Goal: Transaction & Acquisition: Purchase product/service

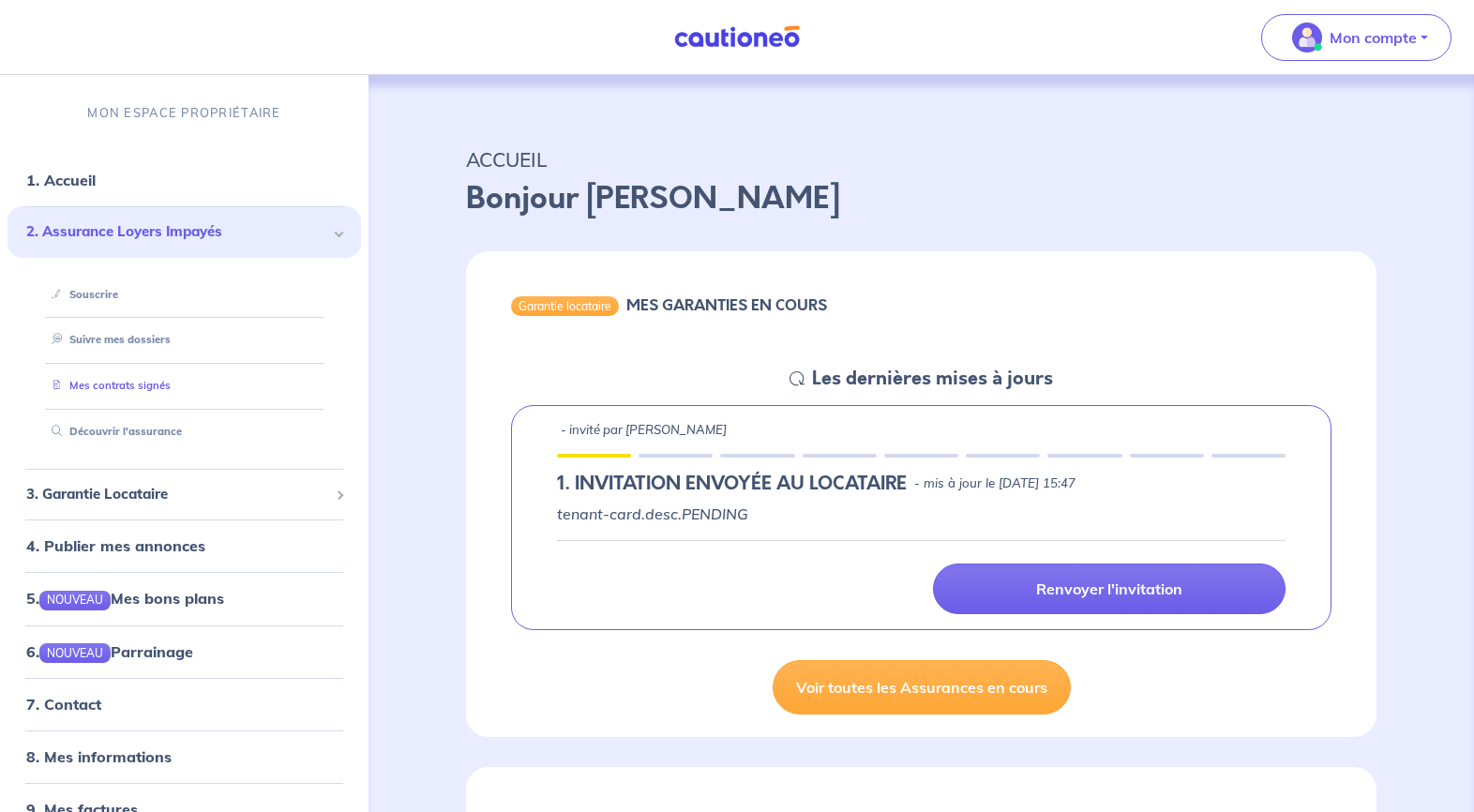
click at [117, 379] on link "Mes contrats signés" at bounding box center [107, 384] width 126 height 13
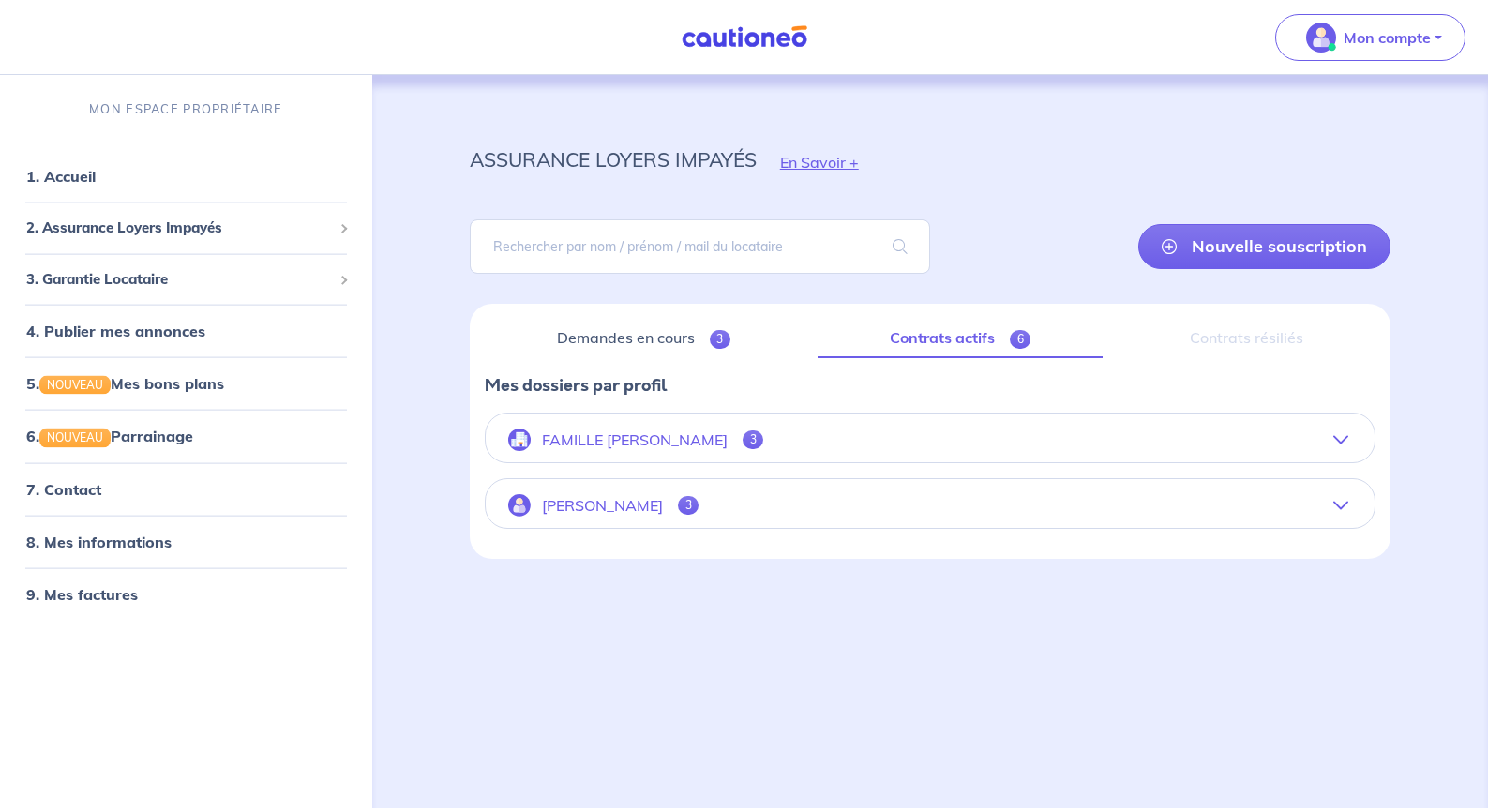
click at [1342, 436] on icon "button" at bounding box center [1340, 439] width 15 height 15
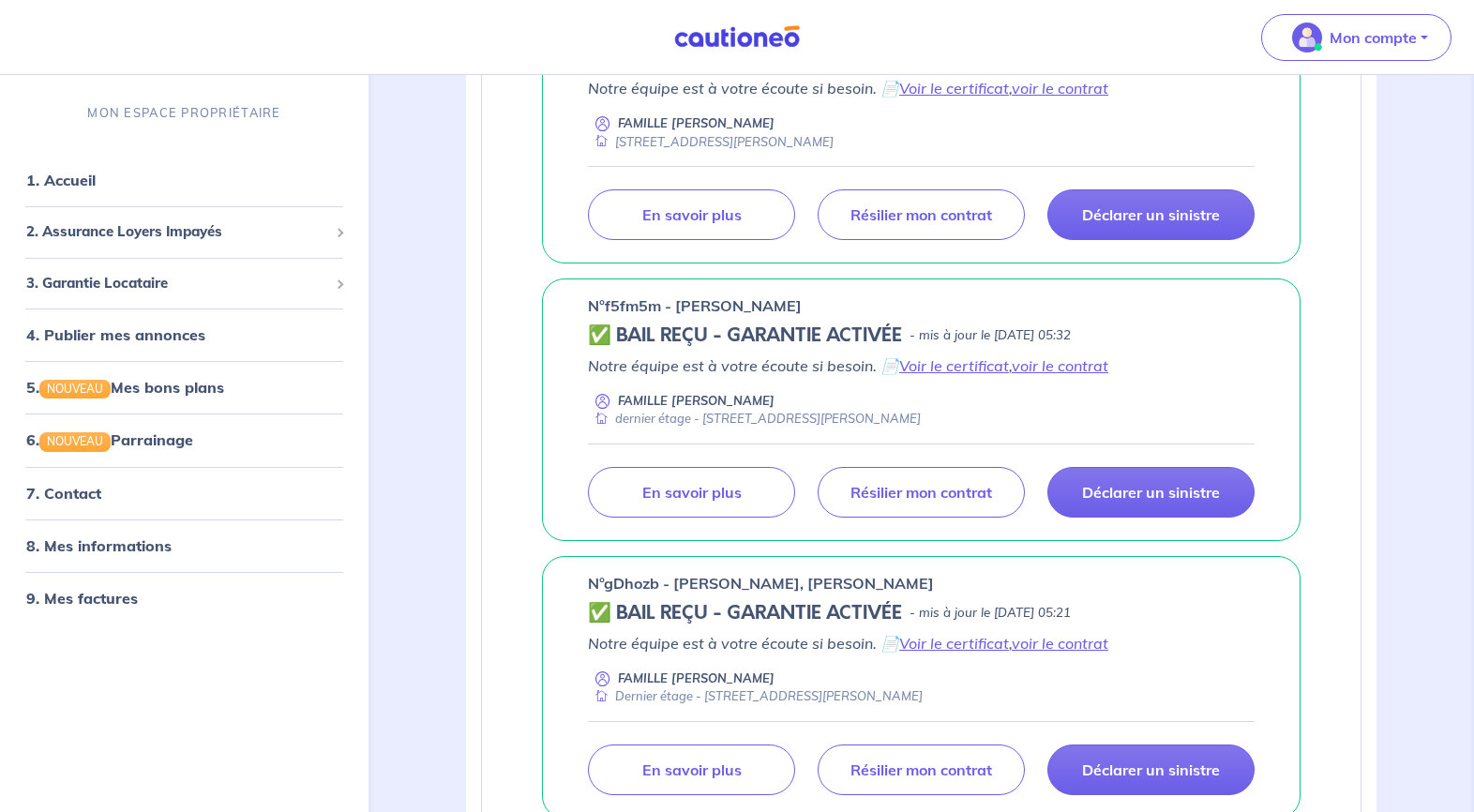
scroll to position [125, 0]
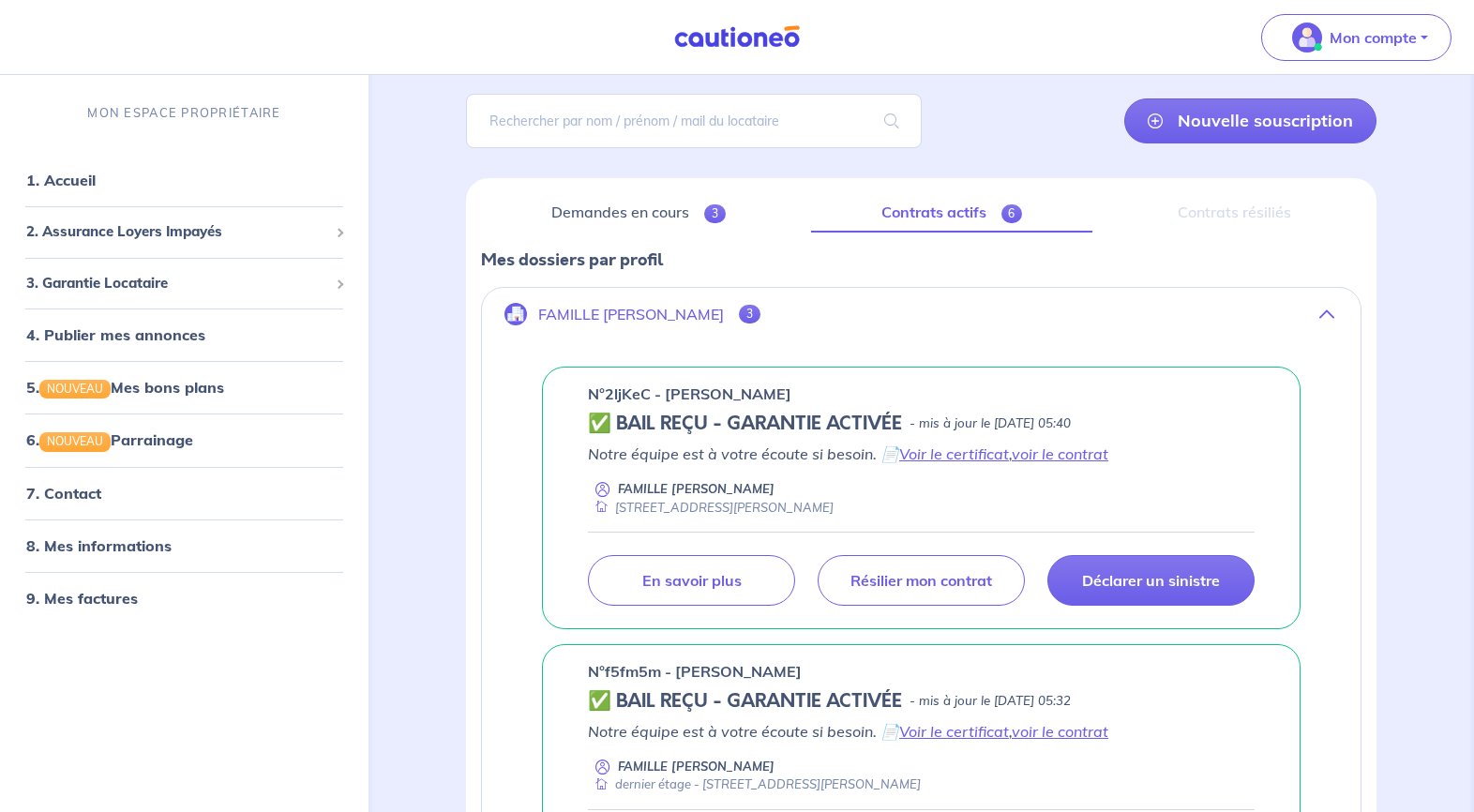
click at [1325, 310] on icon "button" at bounding box center [1326, 313] width 15 height 15
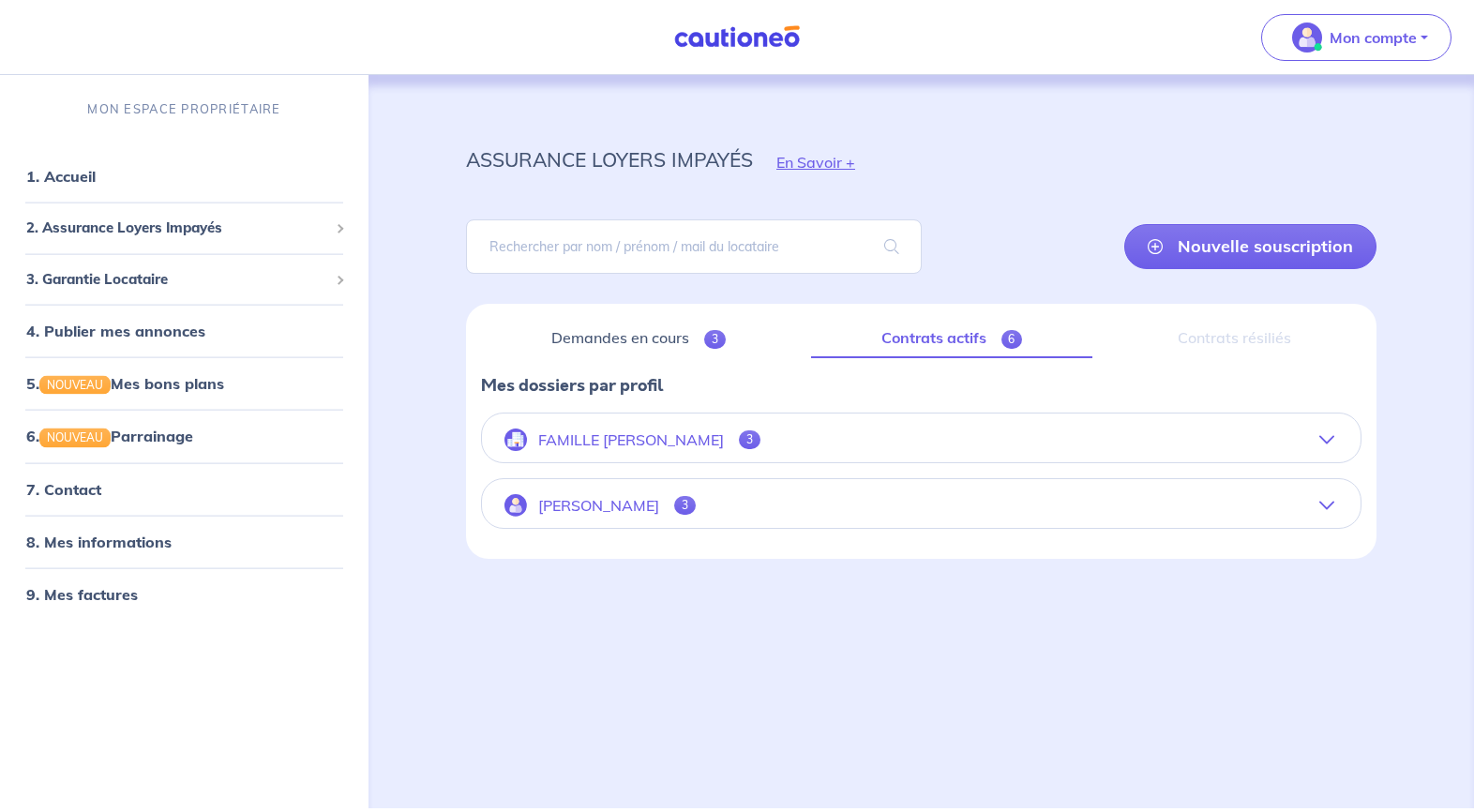
scroll to position [0, 0]
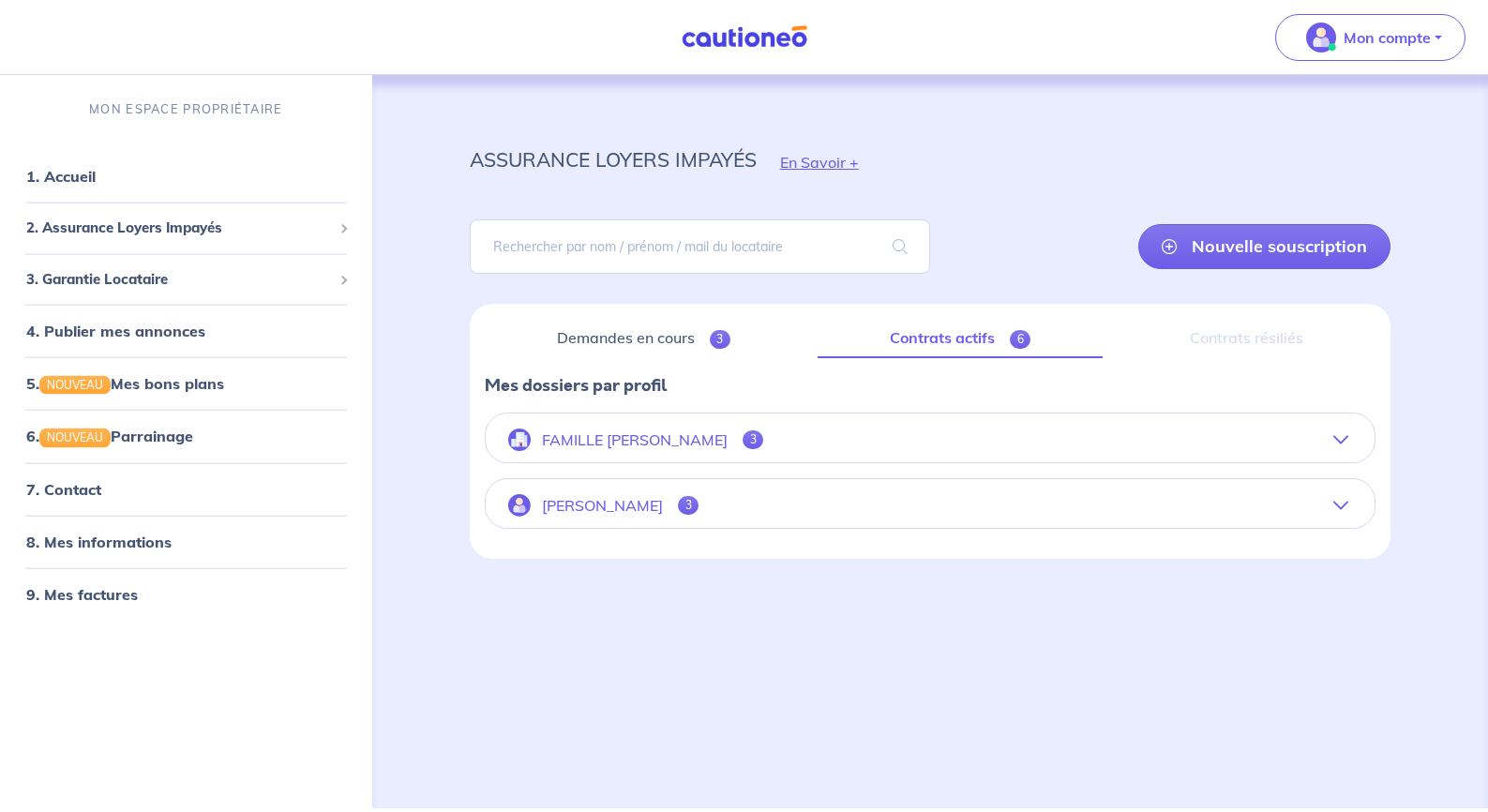
click at [1342, 507] on icon "button" at bounding box center [1340, 505] width 15 height 15
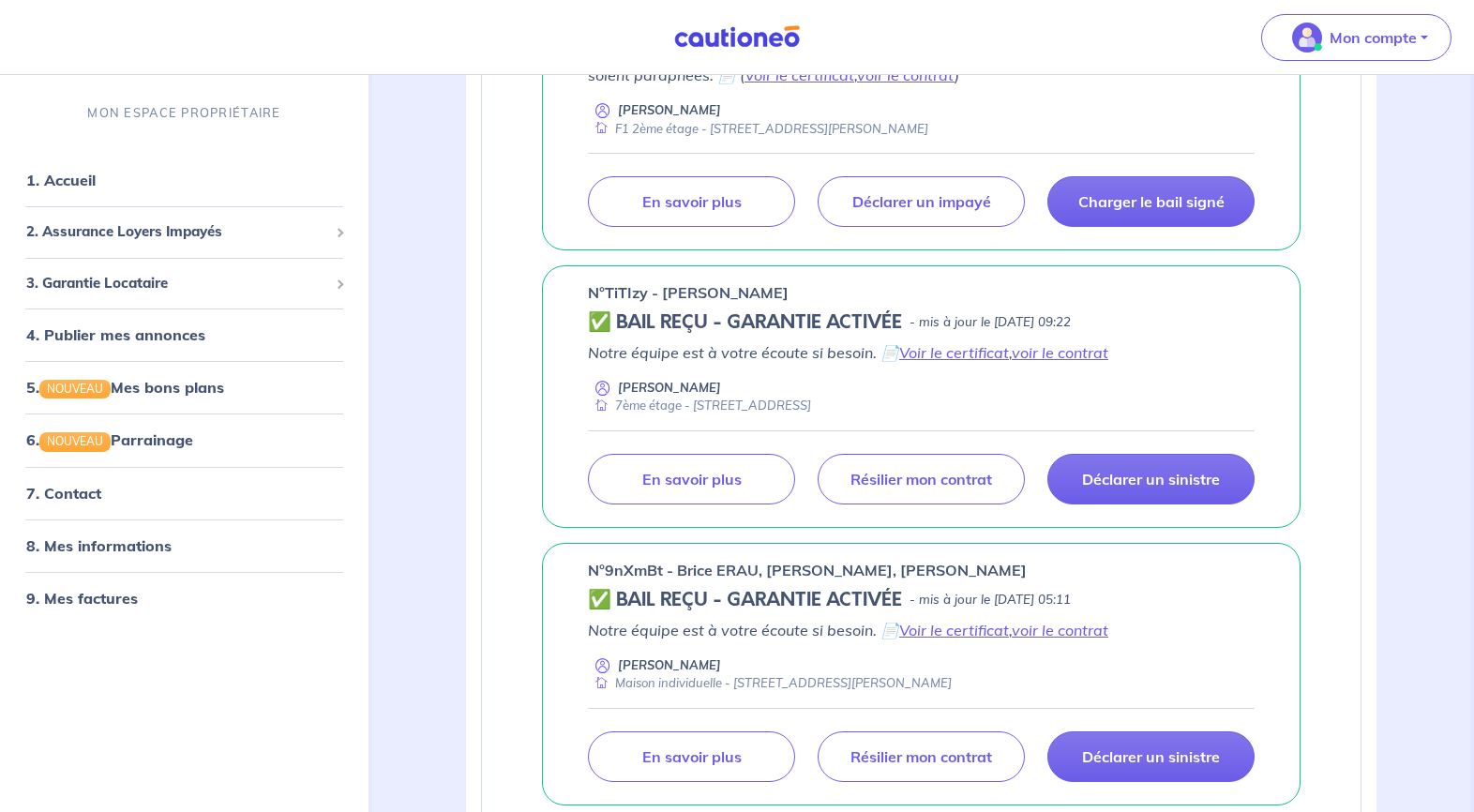
scroll to position [759, 0]
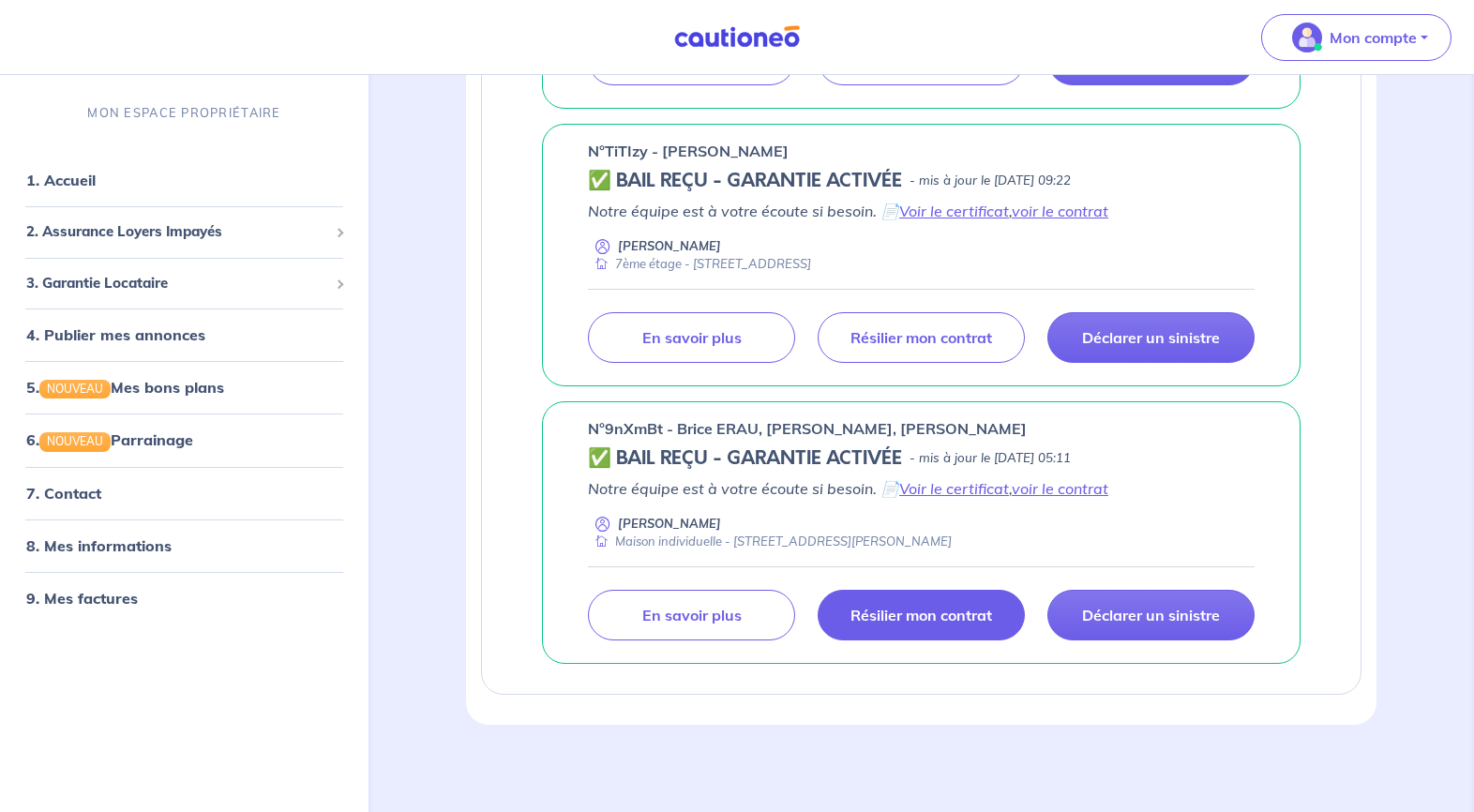
click at [941, 615] on p "Résilier mon contrat" at bounding box center [921, 615] width 142 height 18
click at [900, 618] on p "Résilier mon contrat" at bounding box center [921, 615] width 142 height 18
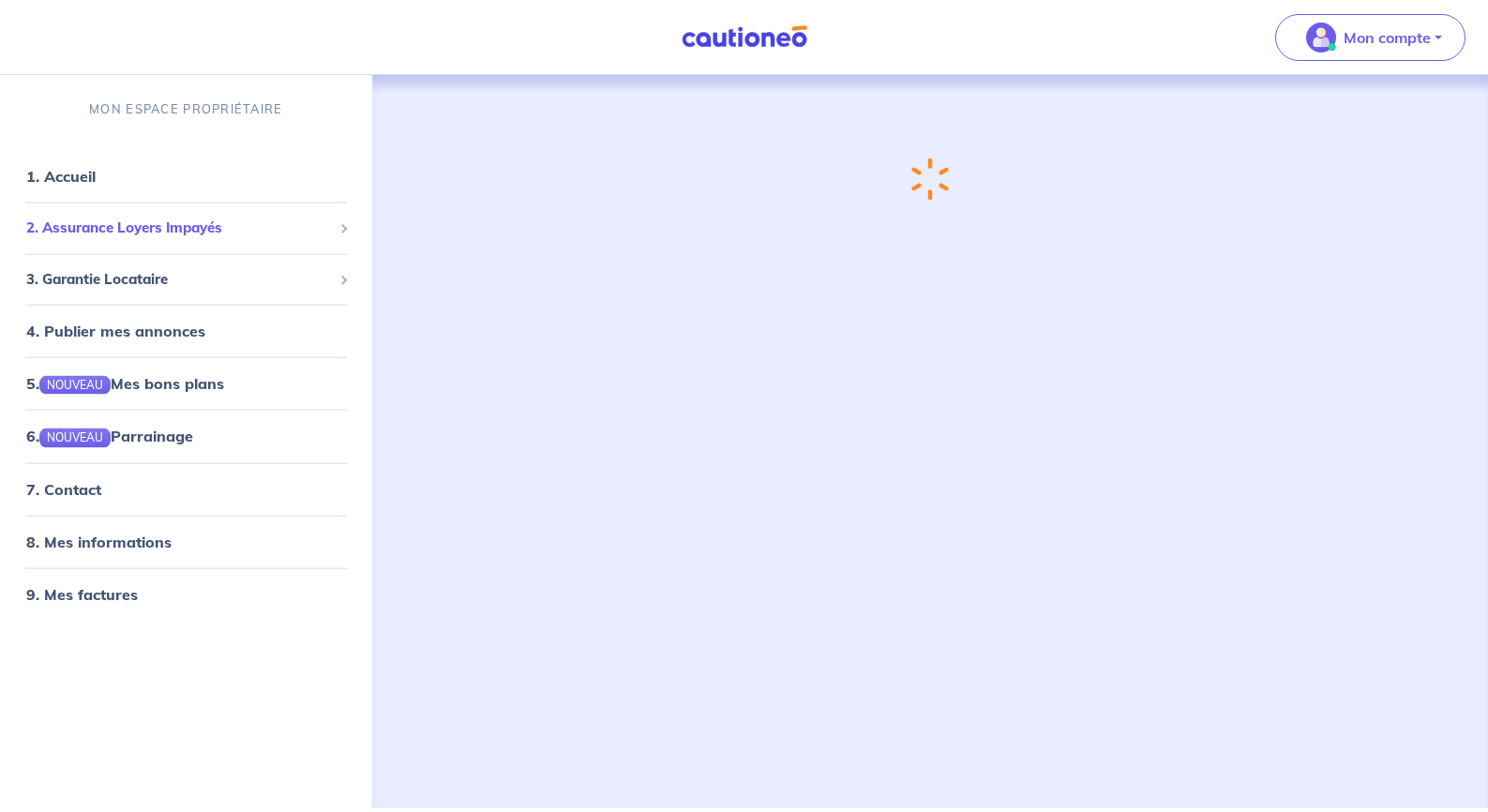
click at [140, 226] on span "2. Assurance Loyers Impayés" at bounding box center [179, 229] width 305 height 21
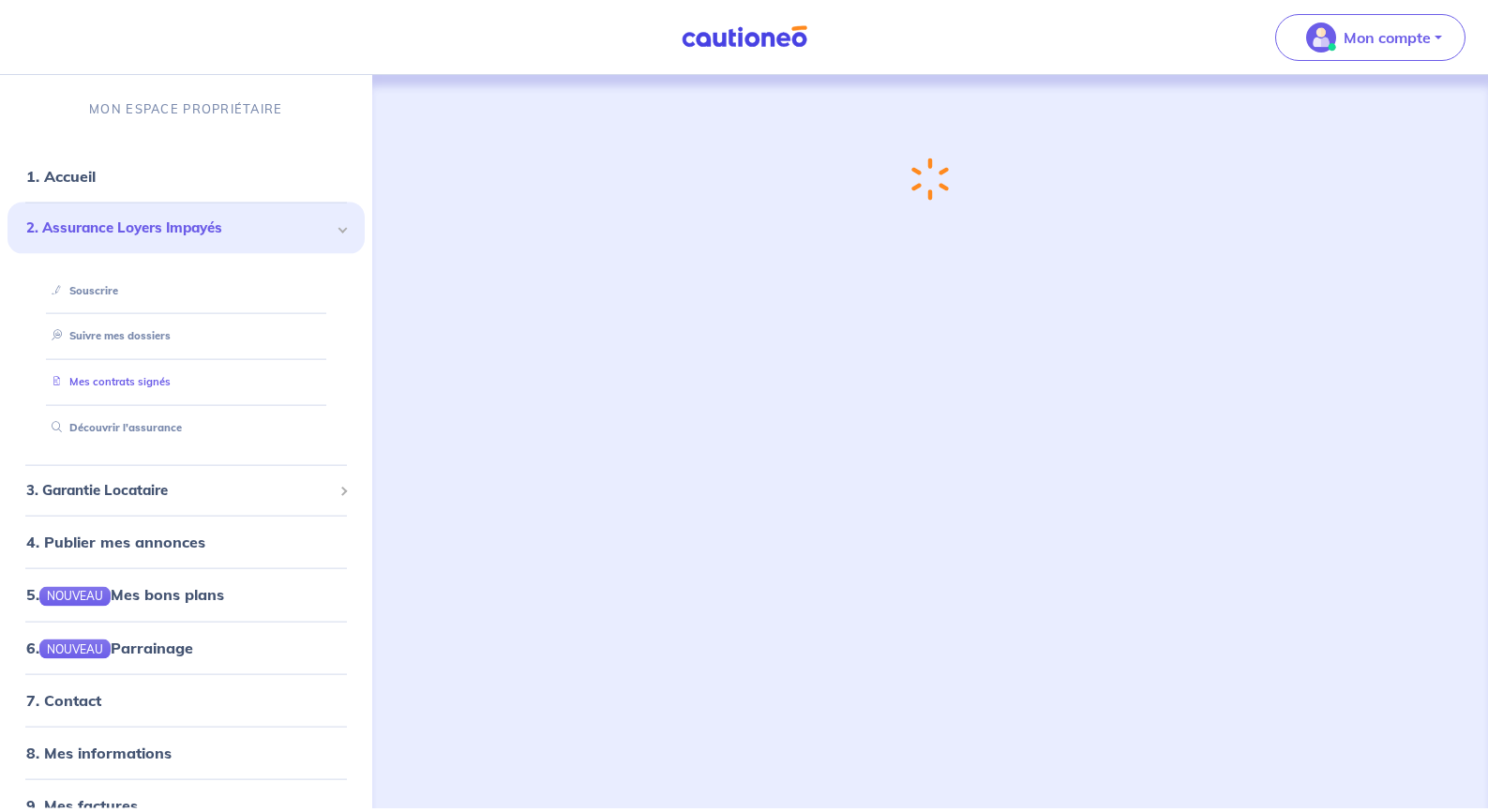
click at [164, 382] on link "Mes contrats signés" at bounding box center [107, 381] width 126 height 13
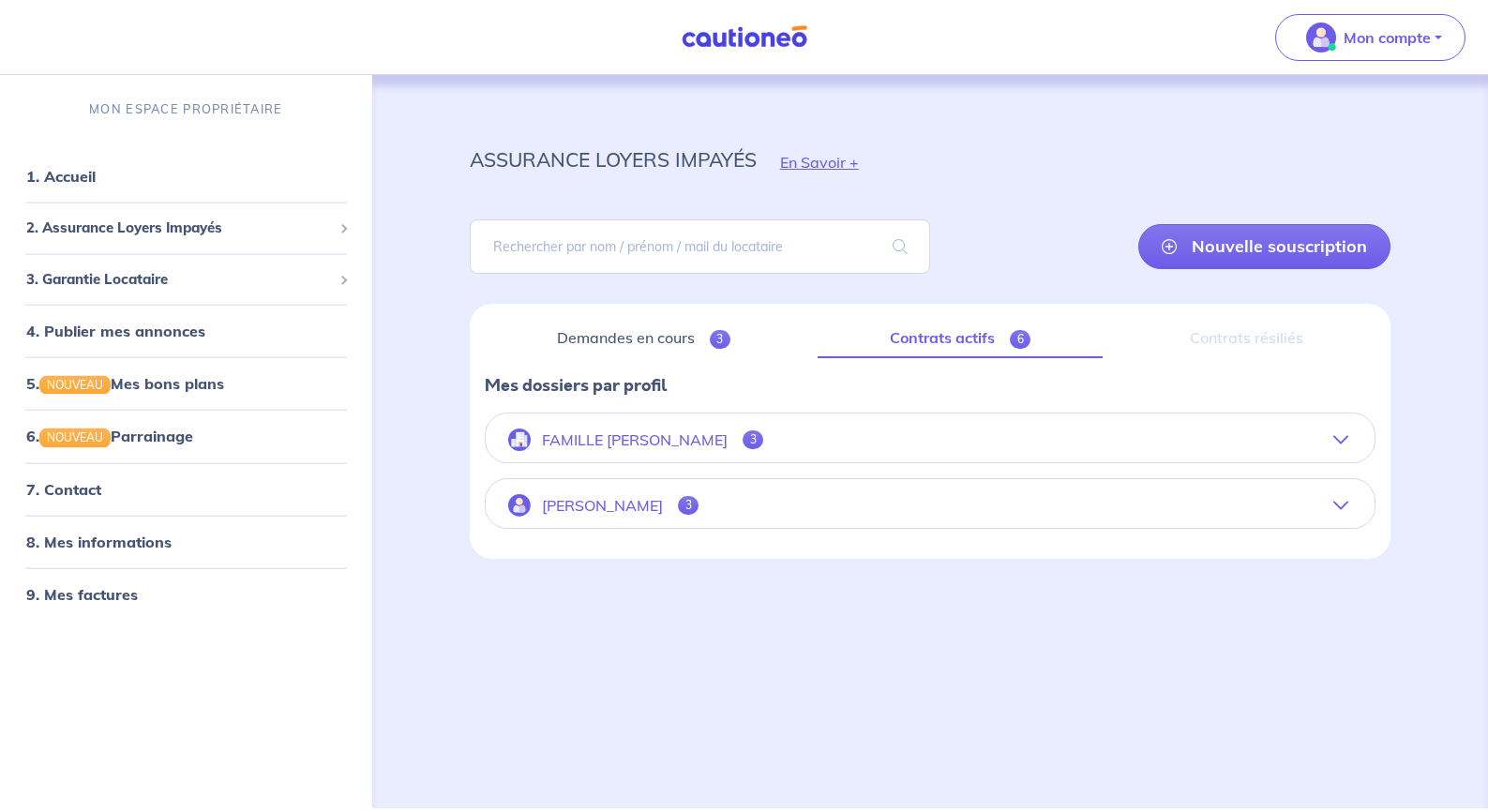
click at [1340, 504] on icon "button" at bounding box center [1340, 505] width 15 height 15
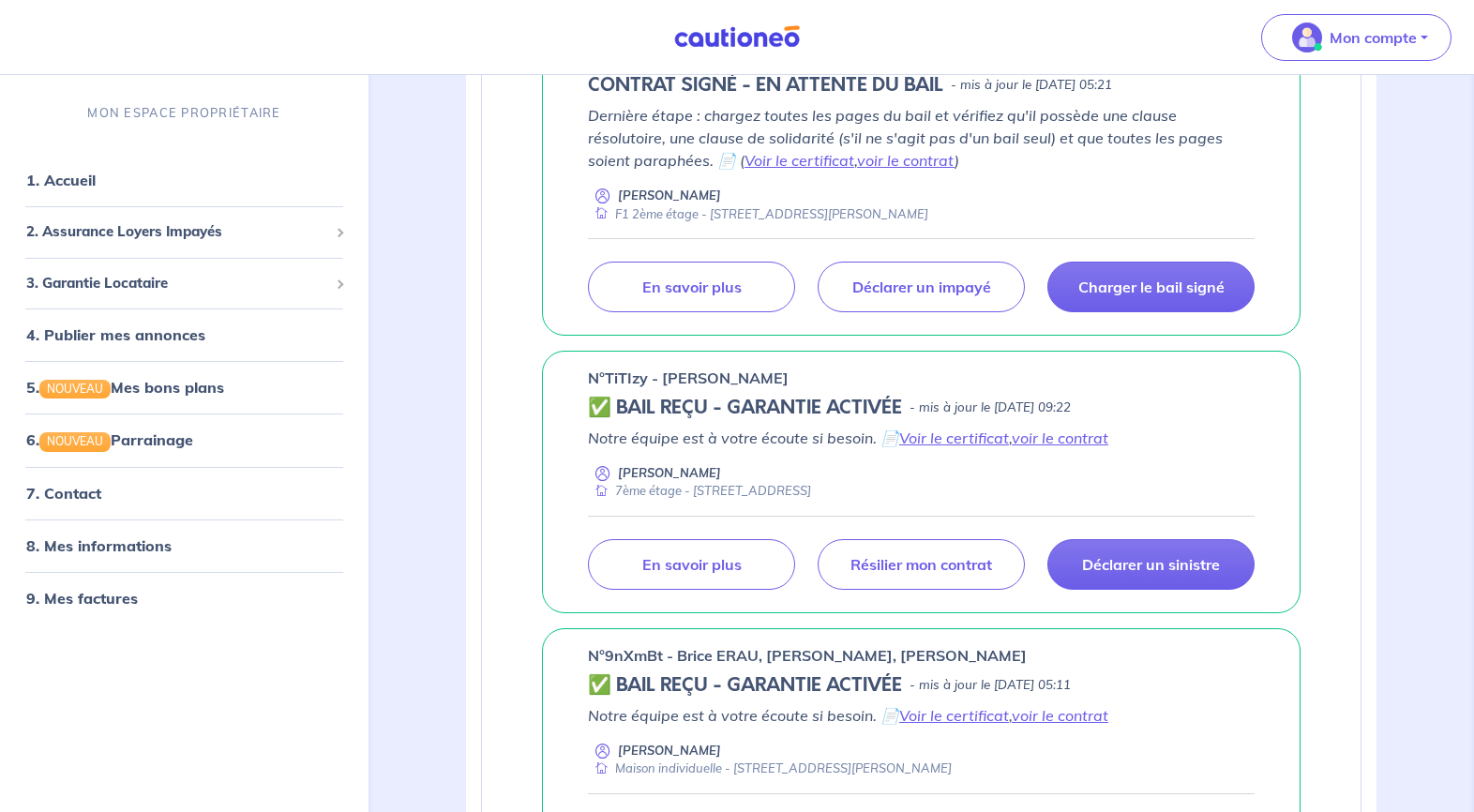
scroll to position [759, 0]
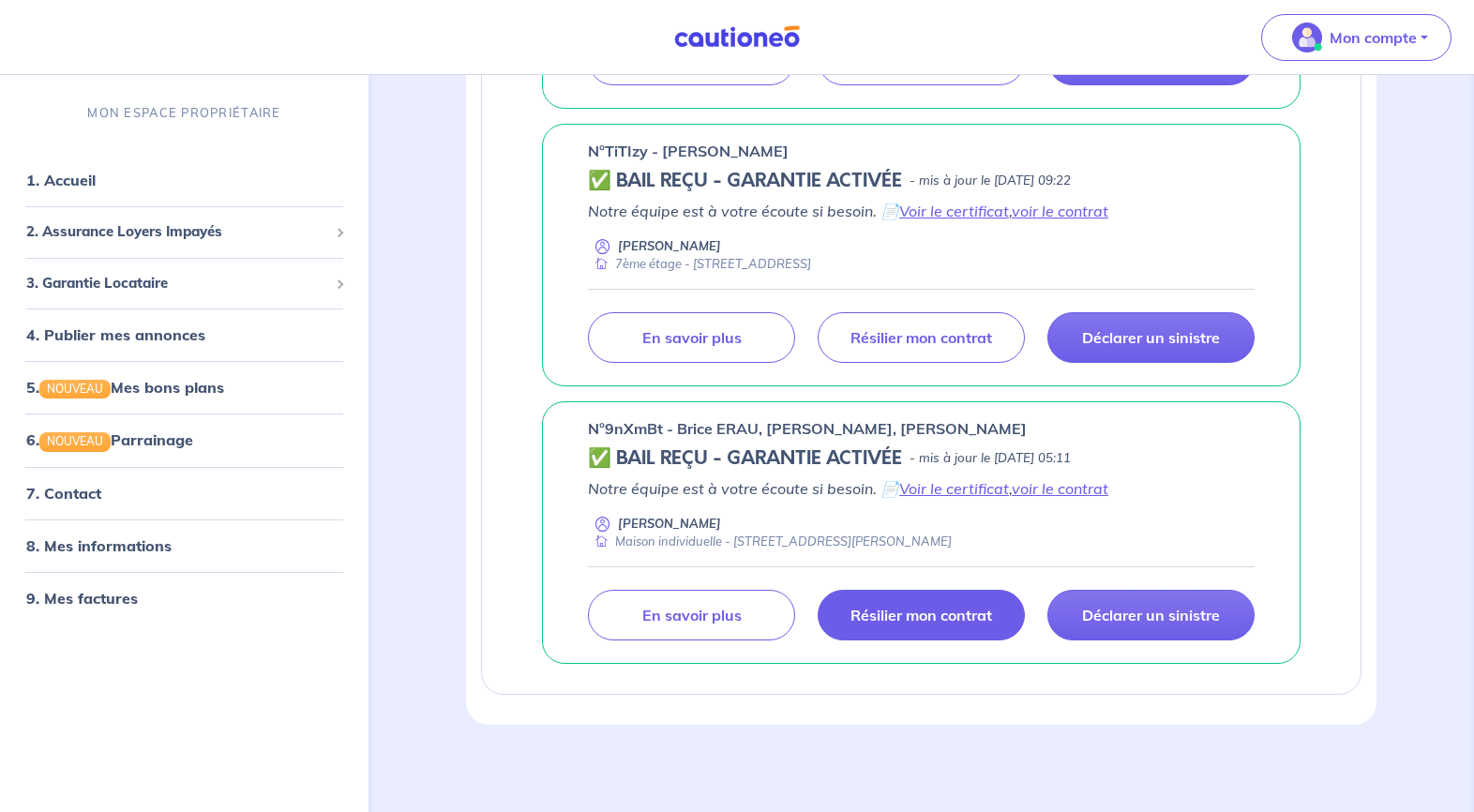
click at [966, 615] on p "Résilier mon contrat" at bounding box center [921, 615] width 142 height 18
click at [1079, 487] on link "voir le contrat" at bounding box center [1060, 488] width 96 height 18
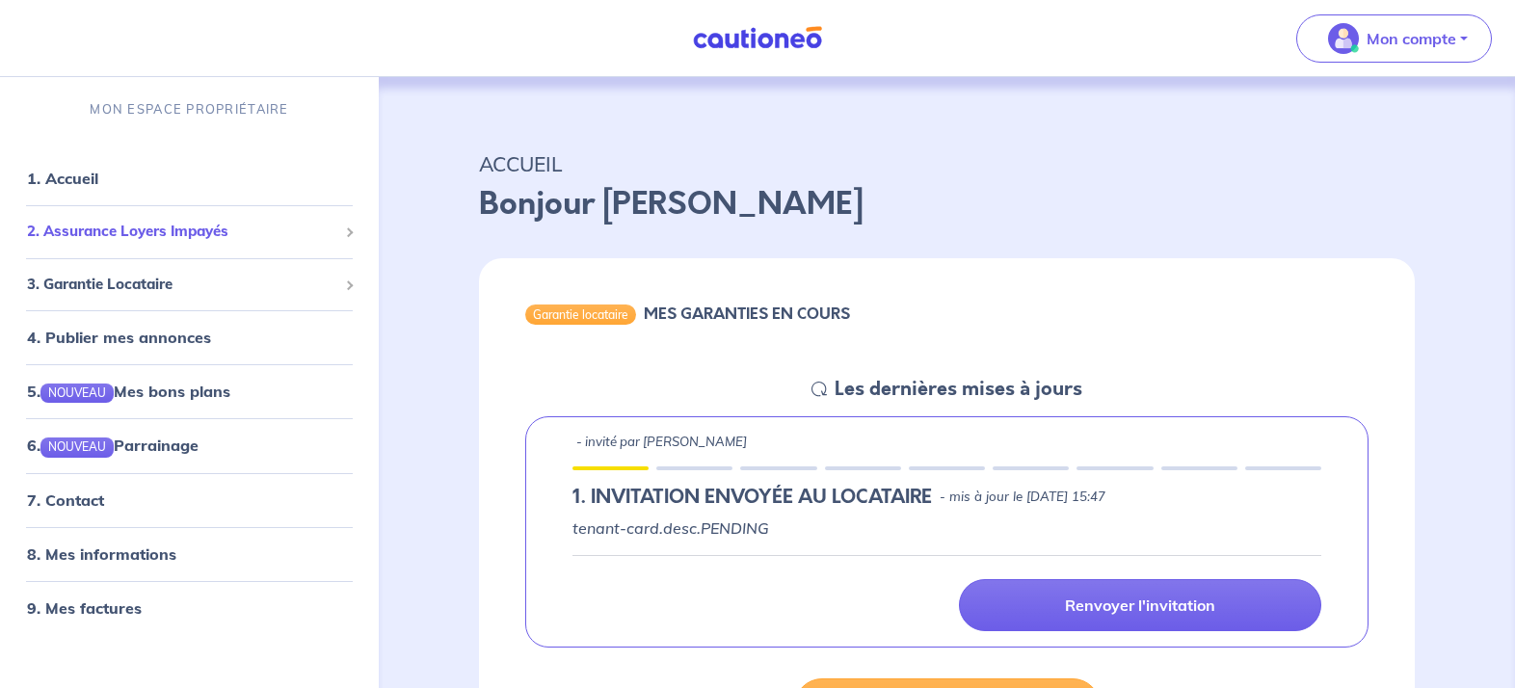
click at [123, 241] on span "2. Assurance Loyers Impayés" at bounding box center [182, 232] width 310 height 22
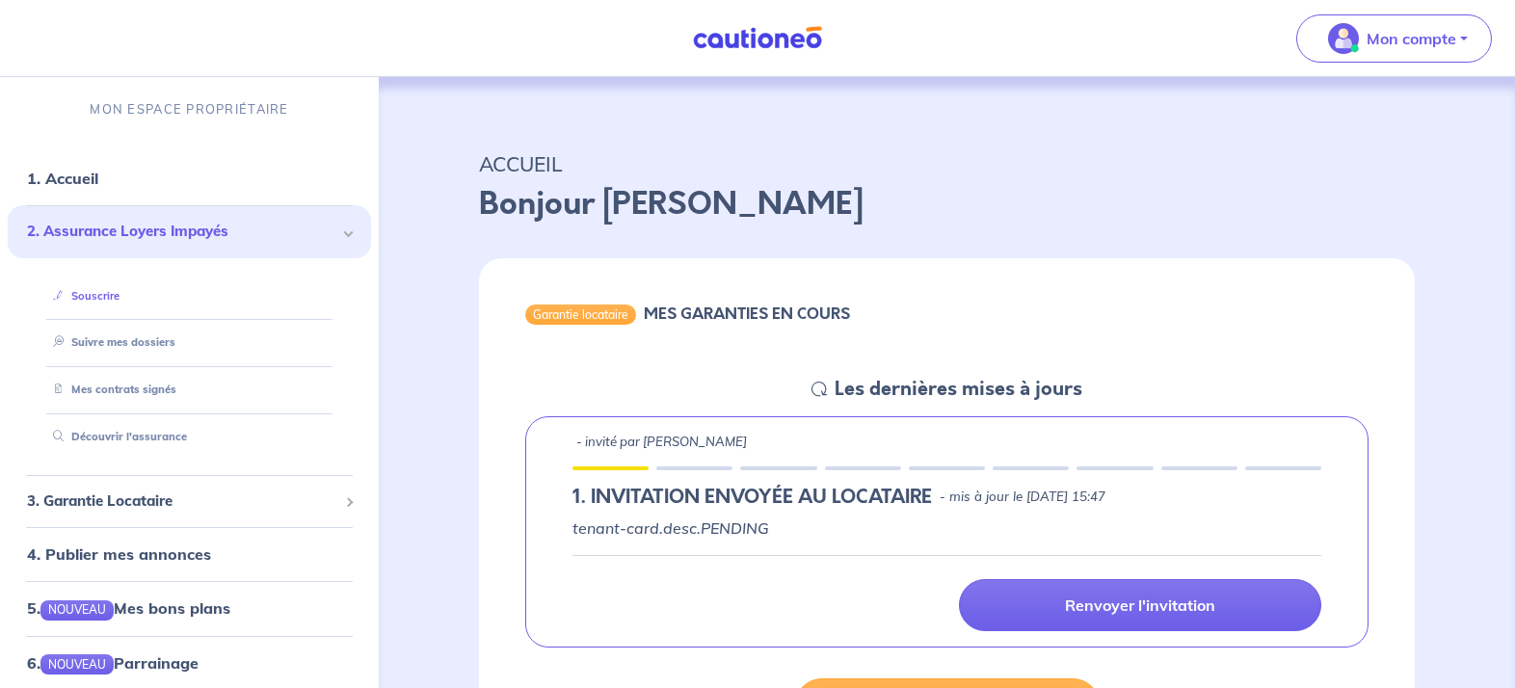
click at [99, 293] on link "Souscrire" at bounding box center [82, 295] width 74 height 13
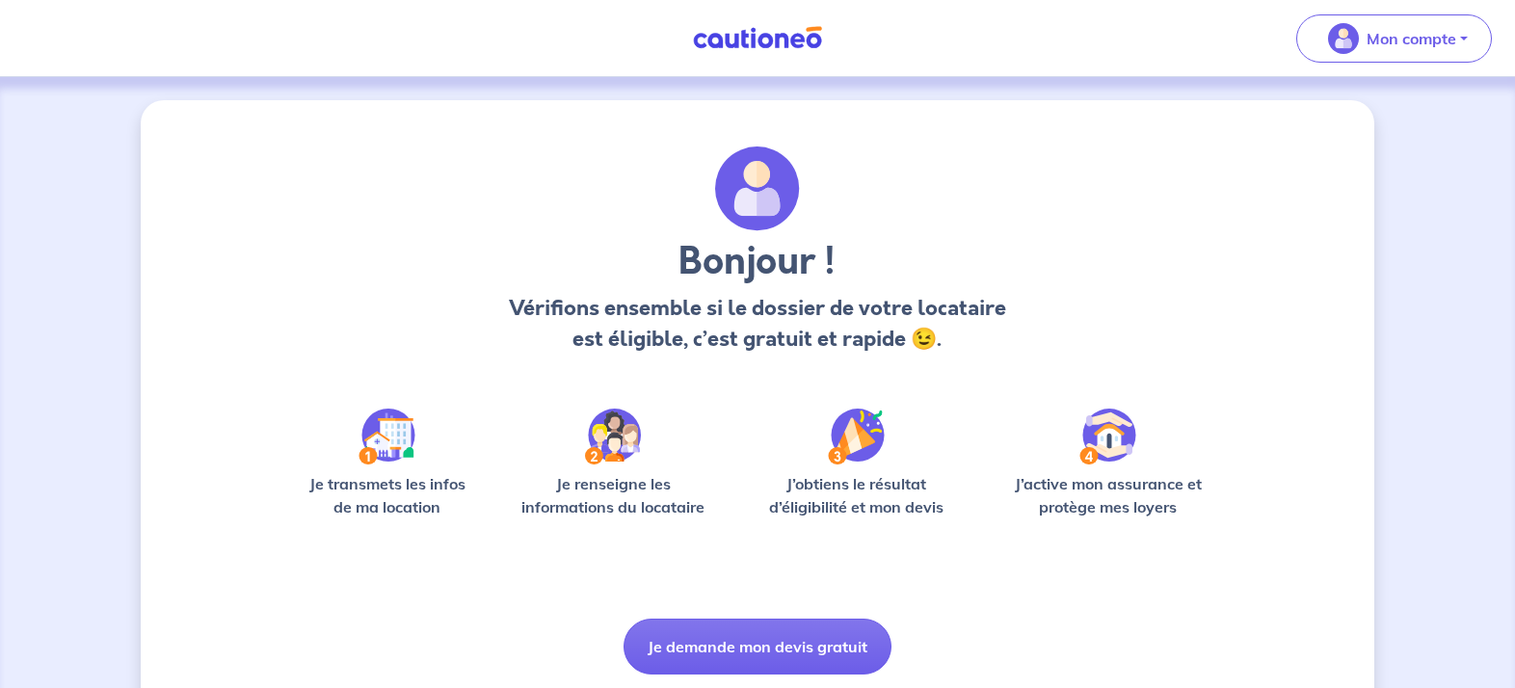
scroll to position [64, 0]
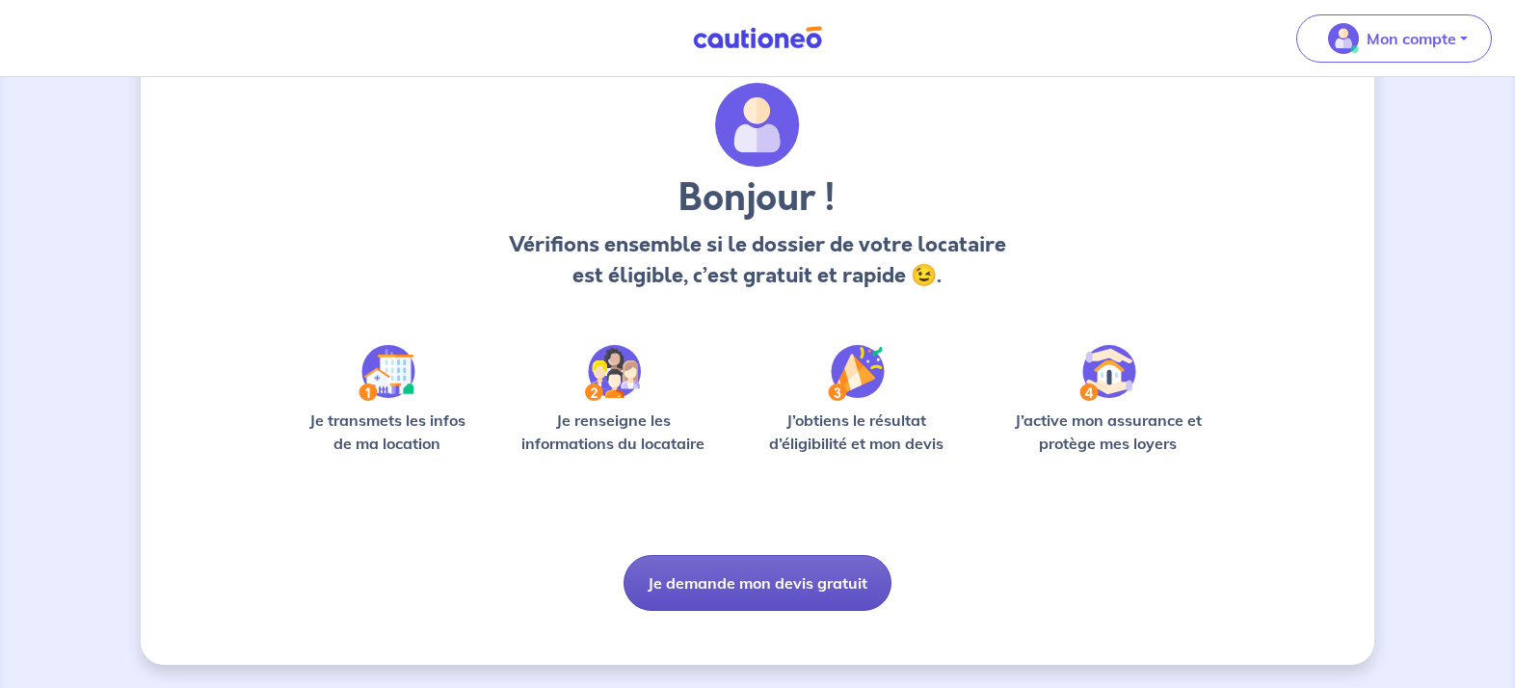
click at [798, 584] on button "Je demande mon devis gratuit" at bounding box center [758, 583] width 268 height 56
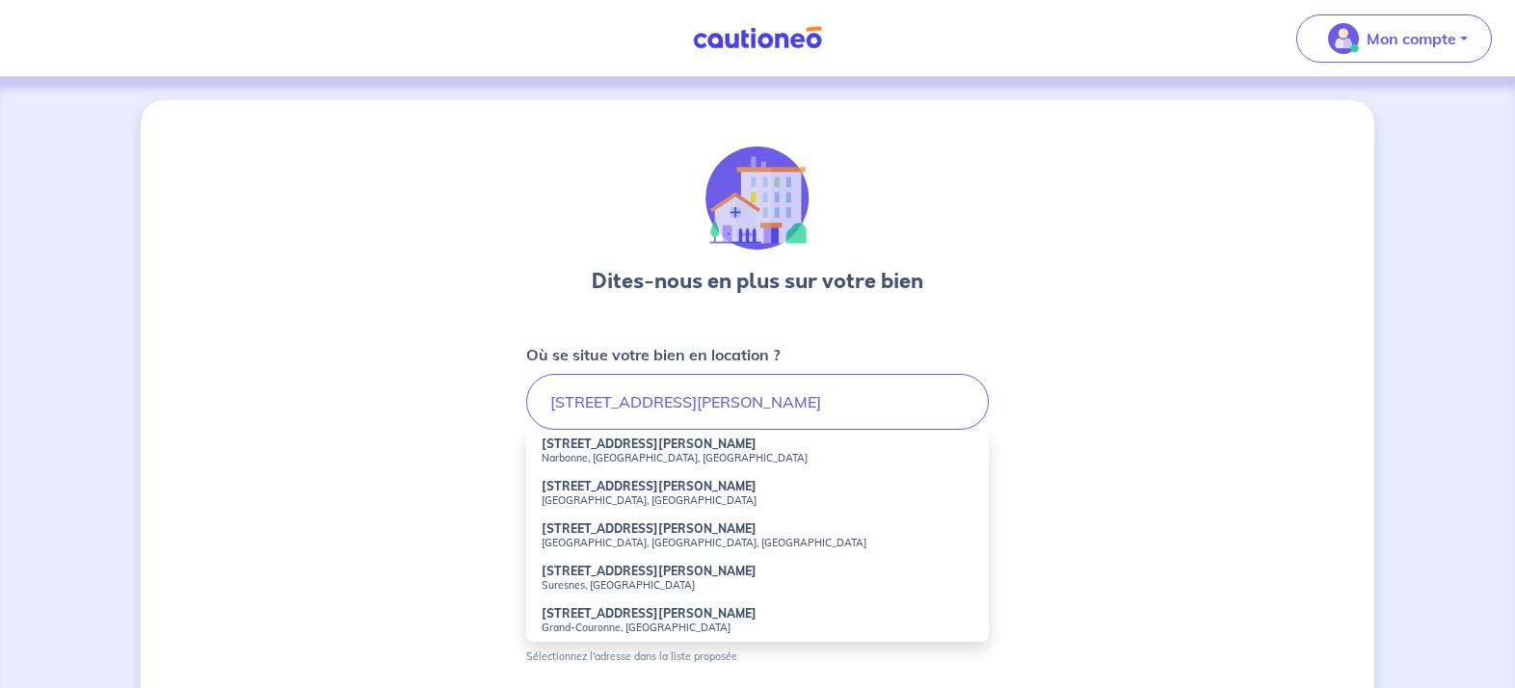
click at [599, 491] on strong "[STREET_ADDRESS][PERSON_NAME]" at bounding box center [649, 486] width 215 height 14
type input "17 Rue Benoît Malon, Alès, France"
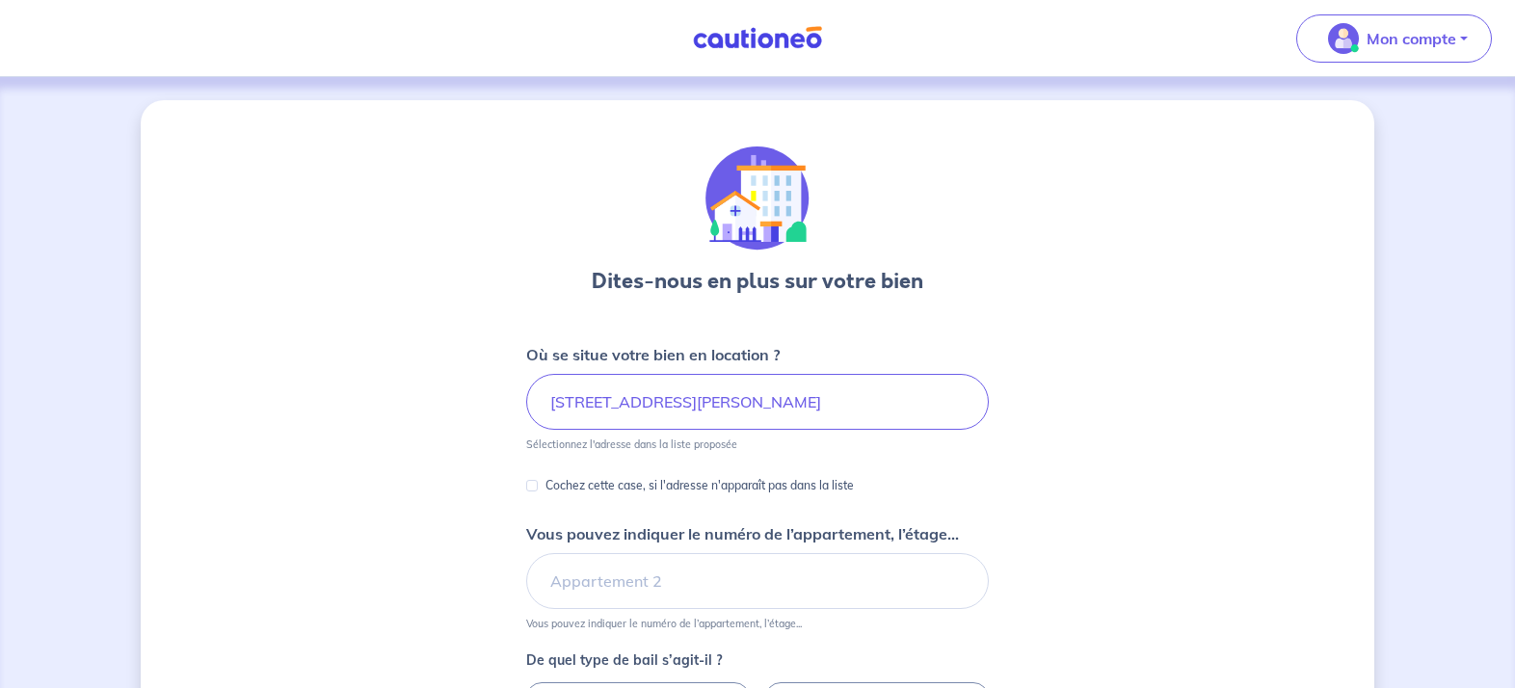
click at [529, 483] on input "Cochez cette case, si l'adresse n'apparaît pas dans la liste" at bounding box center [532, 486] width 12 height 12
checkbox input "true"
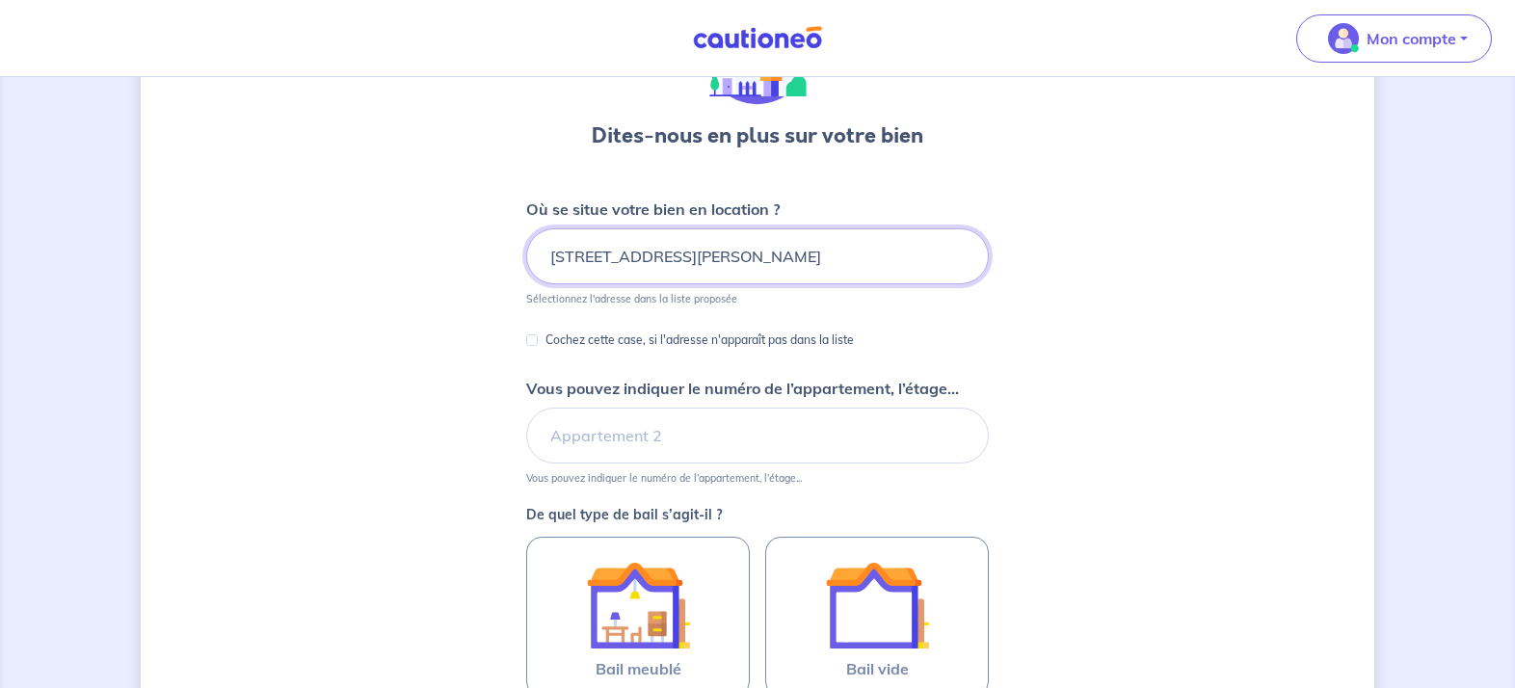
scroll to position [180, 0]
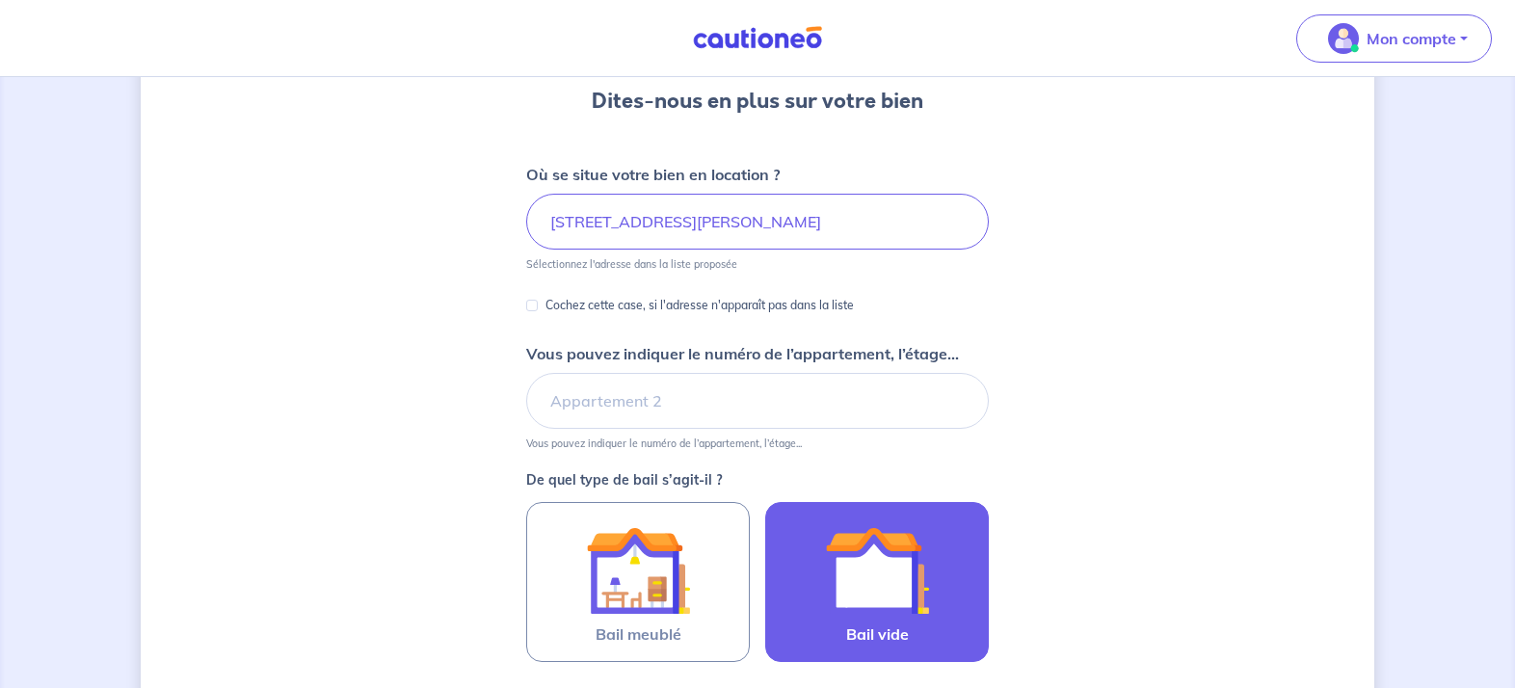
click at [892, 581] on img at bounding box center [877, 571] width 104 height 104
click at [0, 0] on input "Bail vide" at bounding box center [0, 0] width 0 height 0
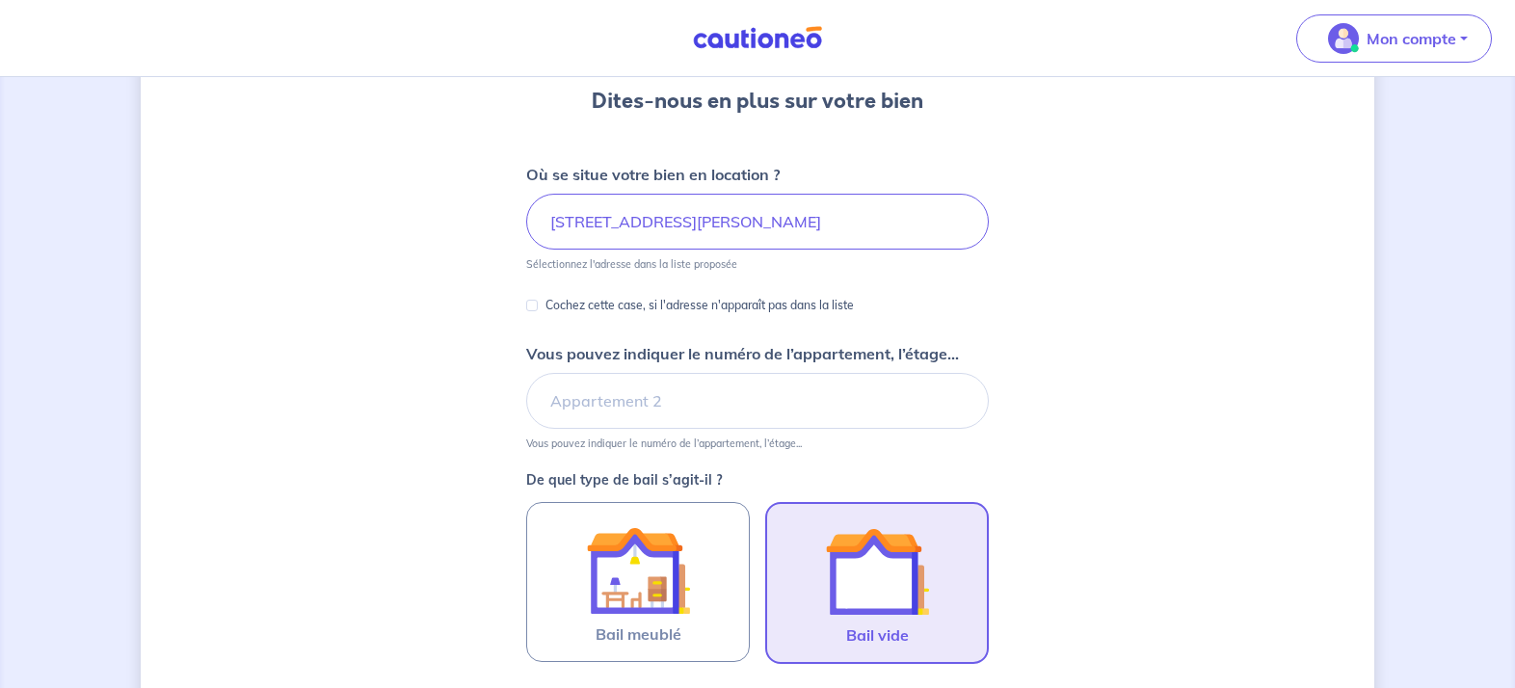
scroll to position [584, 0]
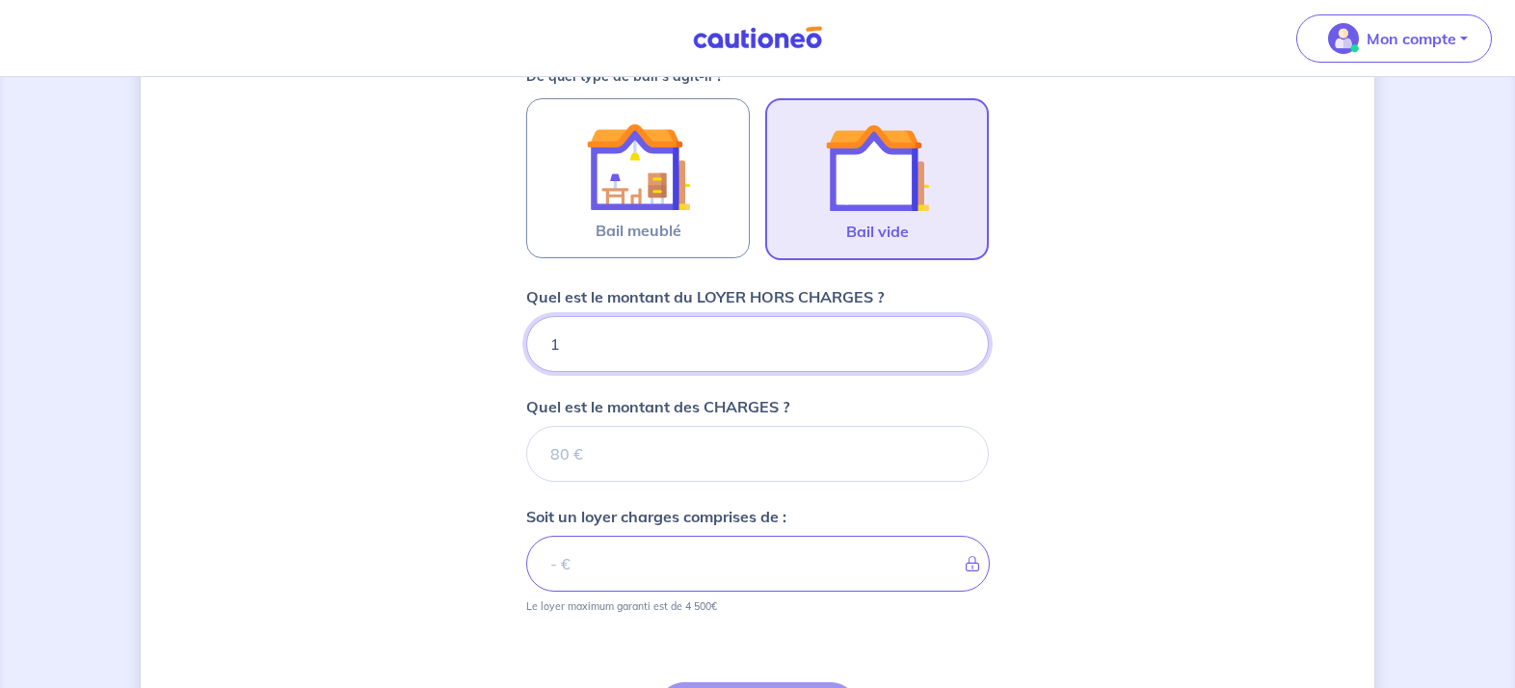
type input "10"
type input "1030"
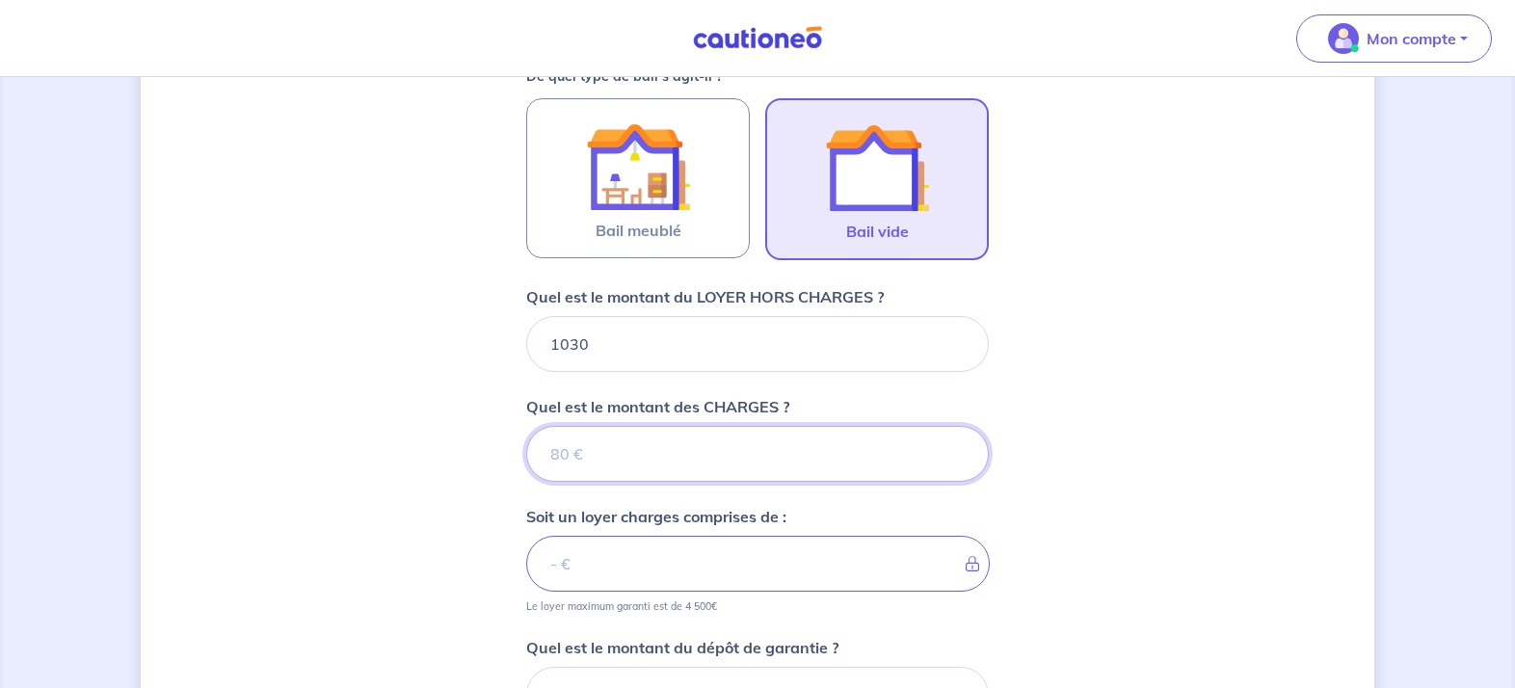
click at [663, 464] on input "Quel est le montant des CHARGES ?" at bounding box center [757, 454] width 463 height 56
type input "50"
type input "1080"
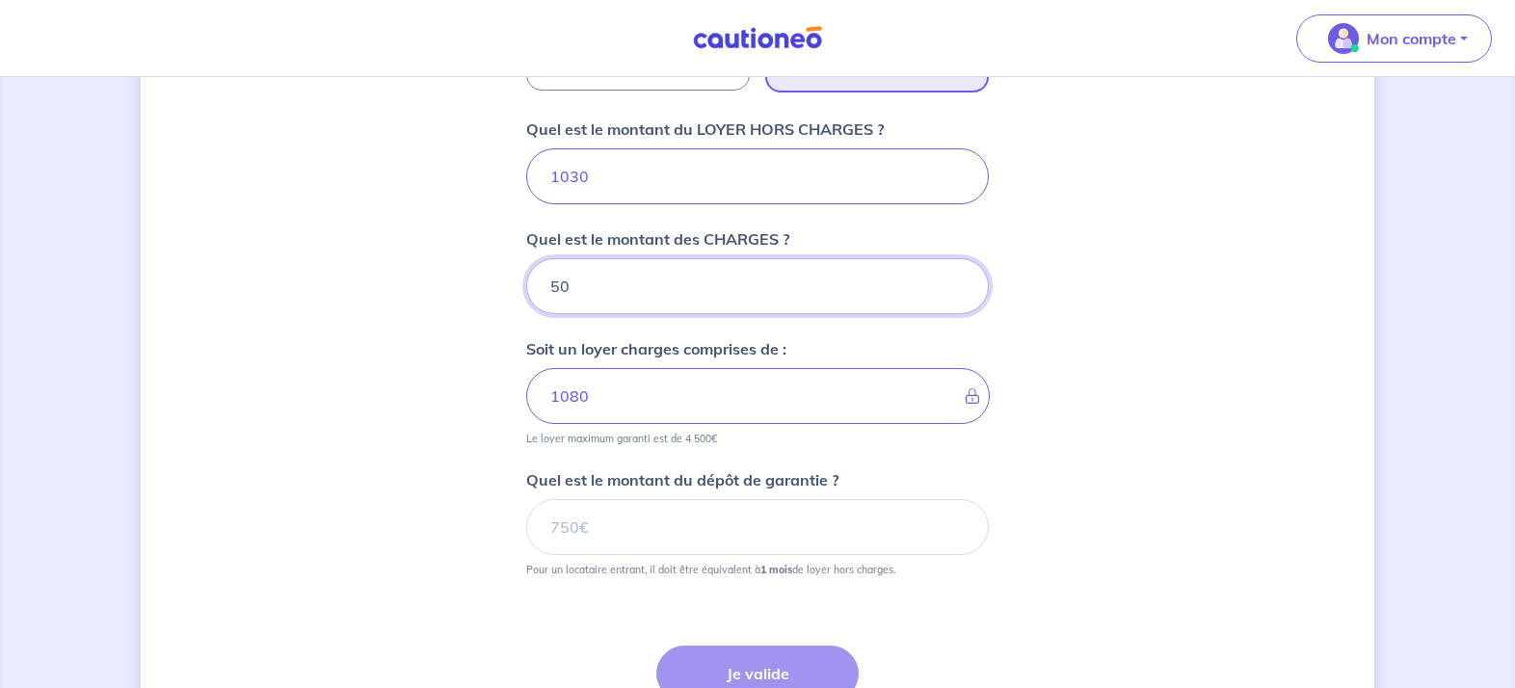
scroll to position [921, 0]
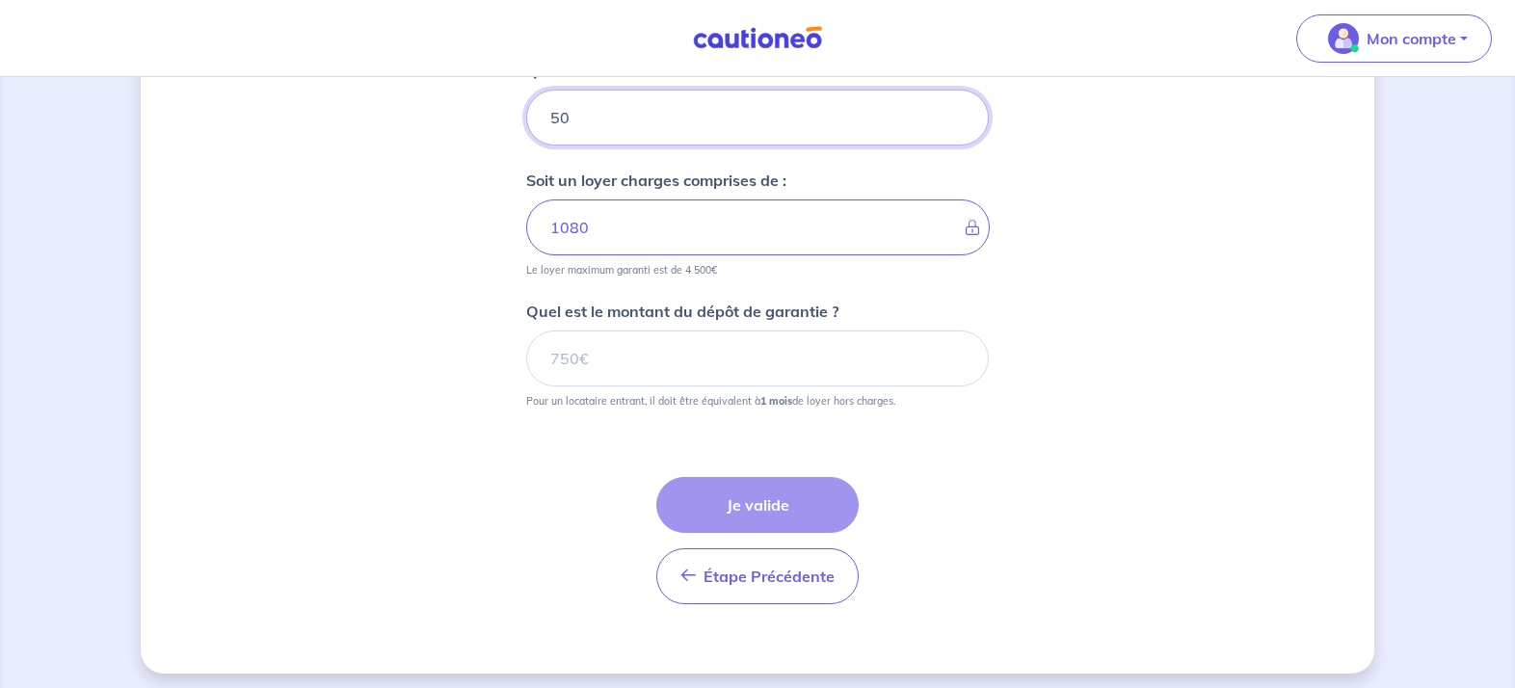
type input "50"
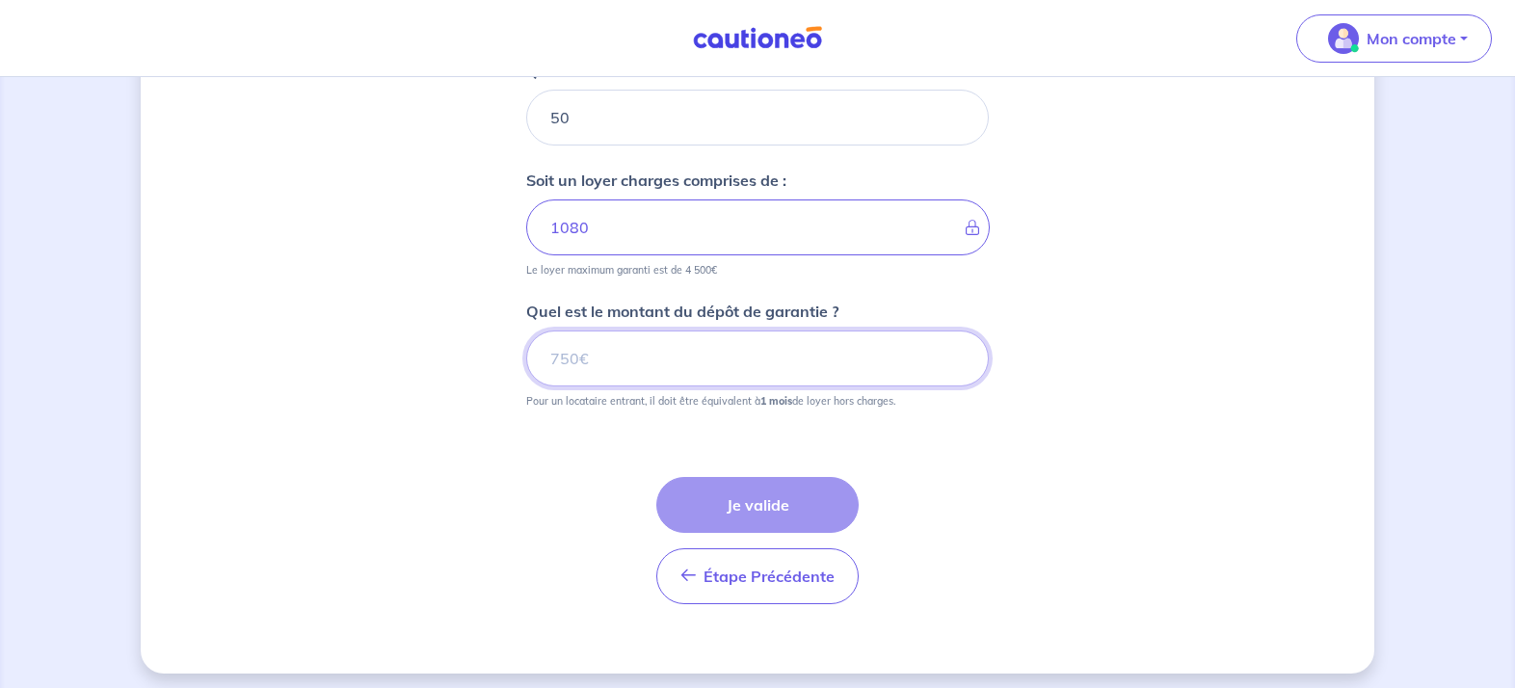
click at [674, 366] on input "Quel est le montant du dépôt de garantie ?" at bounding box center [757, 359] width 463 height 56
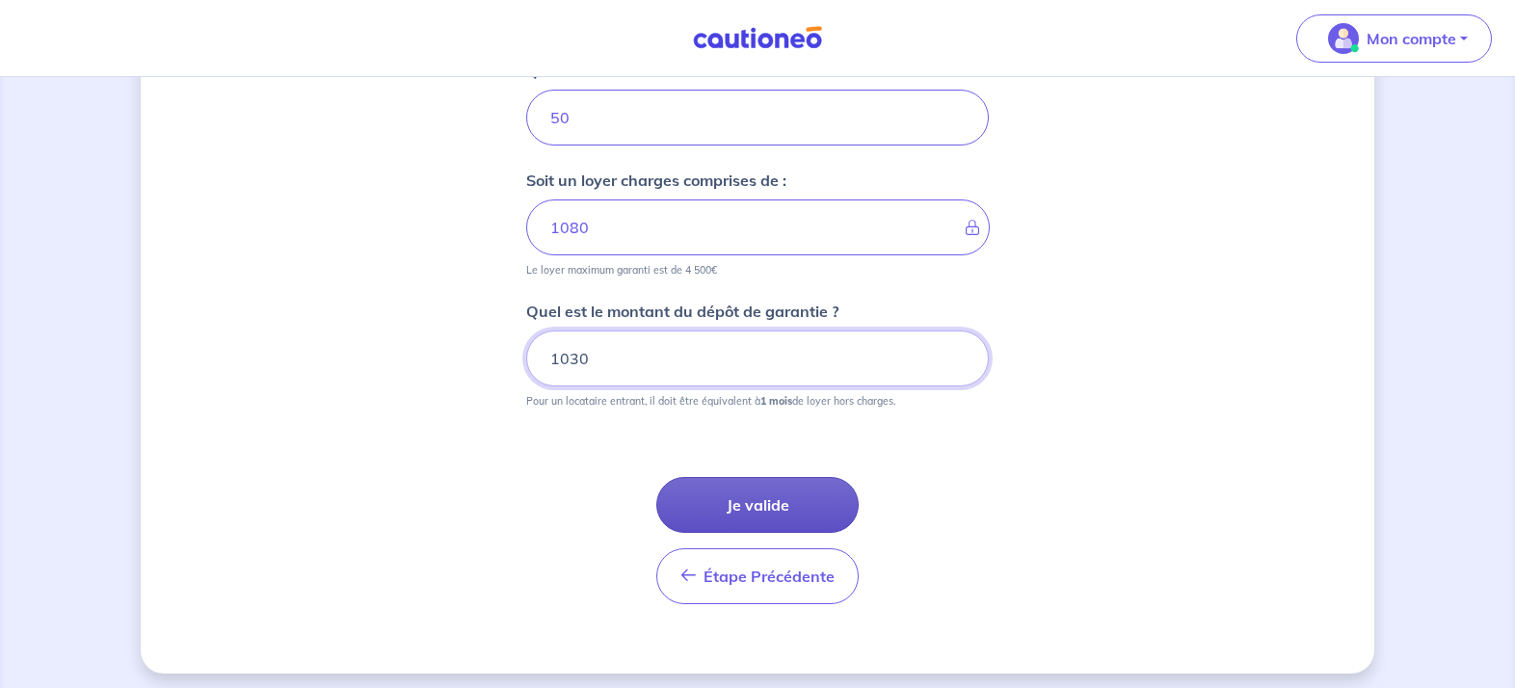
type input "1030"
click at [781, 498] on button "Je valide" at bounding box center [757, 505] width 202 height 56
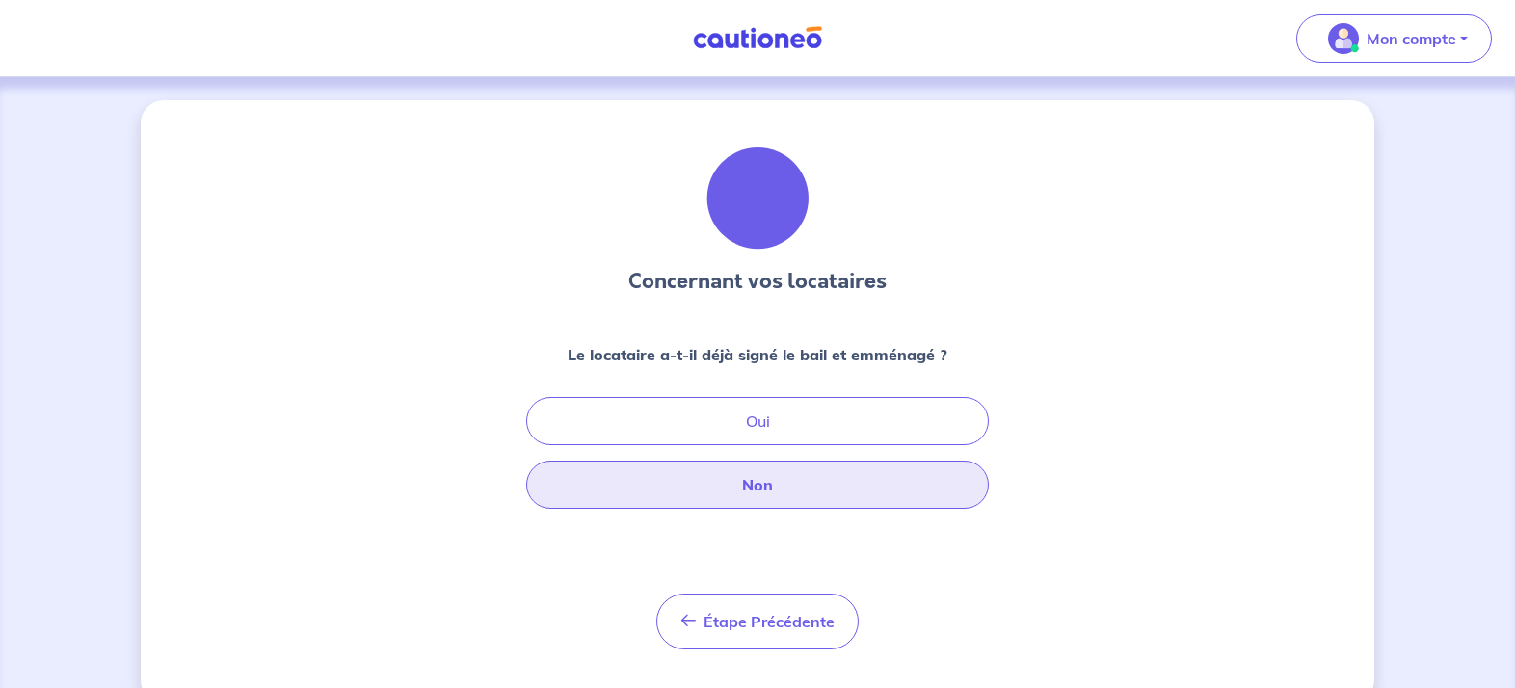
click at [764, 490] on button "Non" at bounding box center [757, 485] width 463 height 48
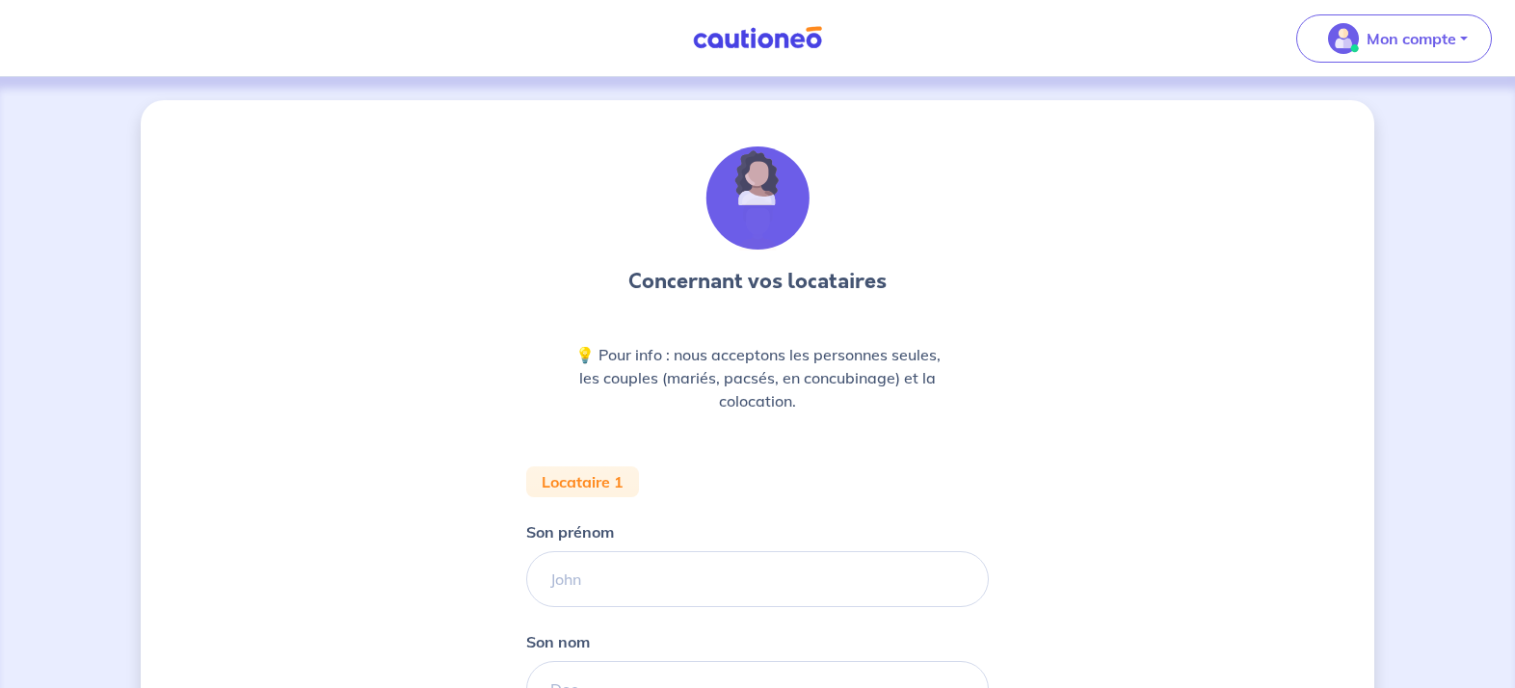
scroll to position [178, 0]
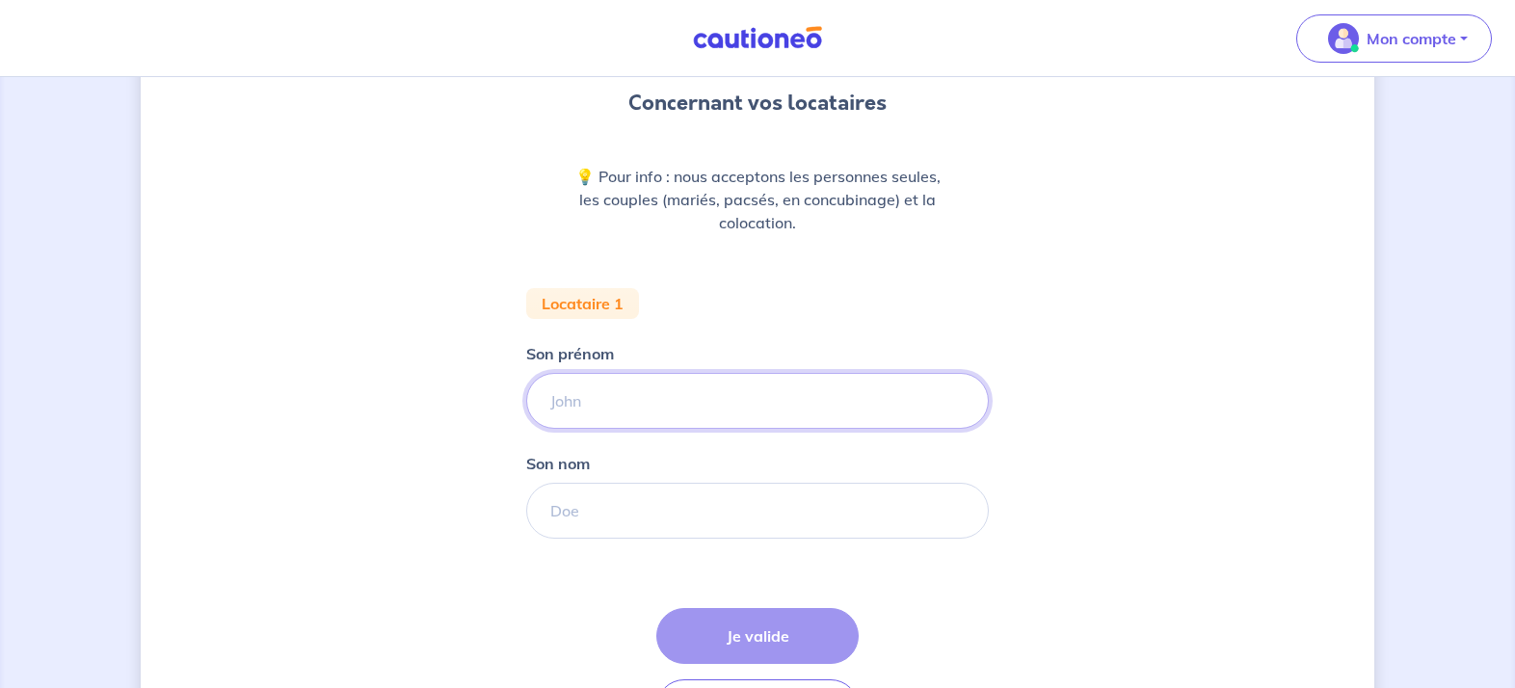
click at [607, 402] on input "Son prénom" at bounding box center [757, 401] width 463 height 56
type input "Amandine"
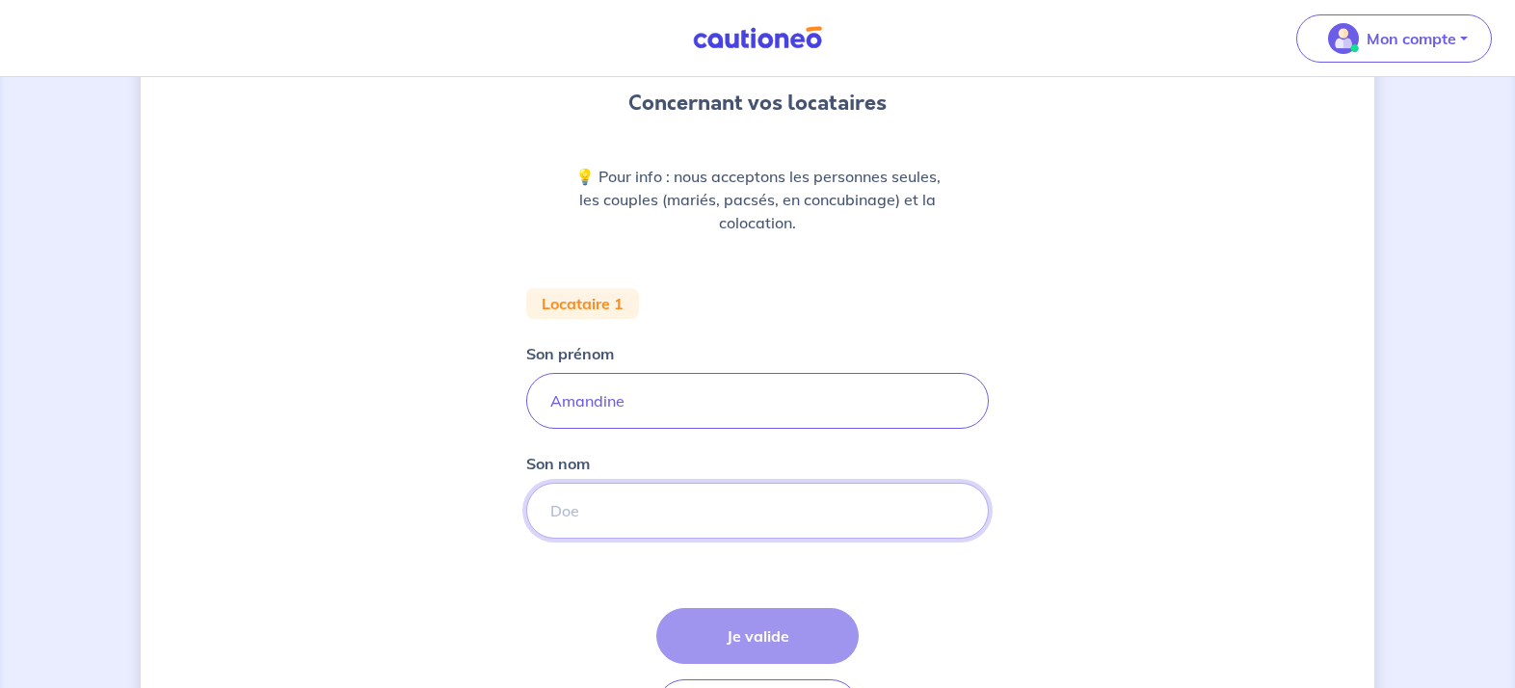
click at [716, 509] on input "Son nom" at bounding box center [757, 511] width 463 height 56
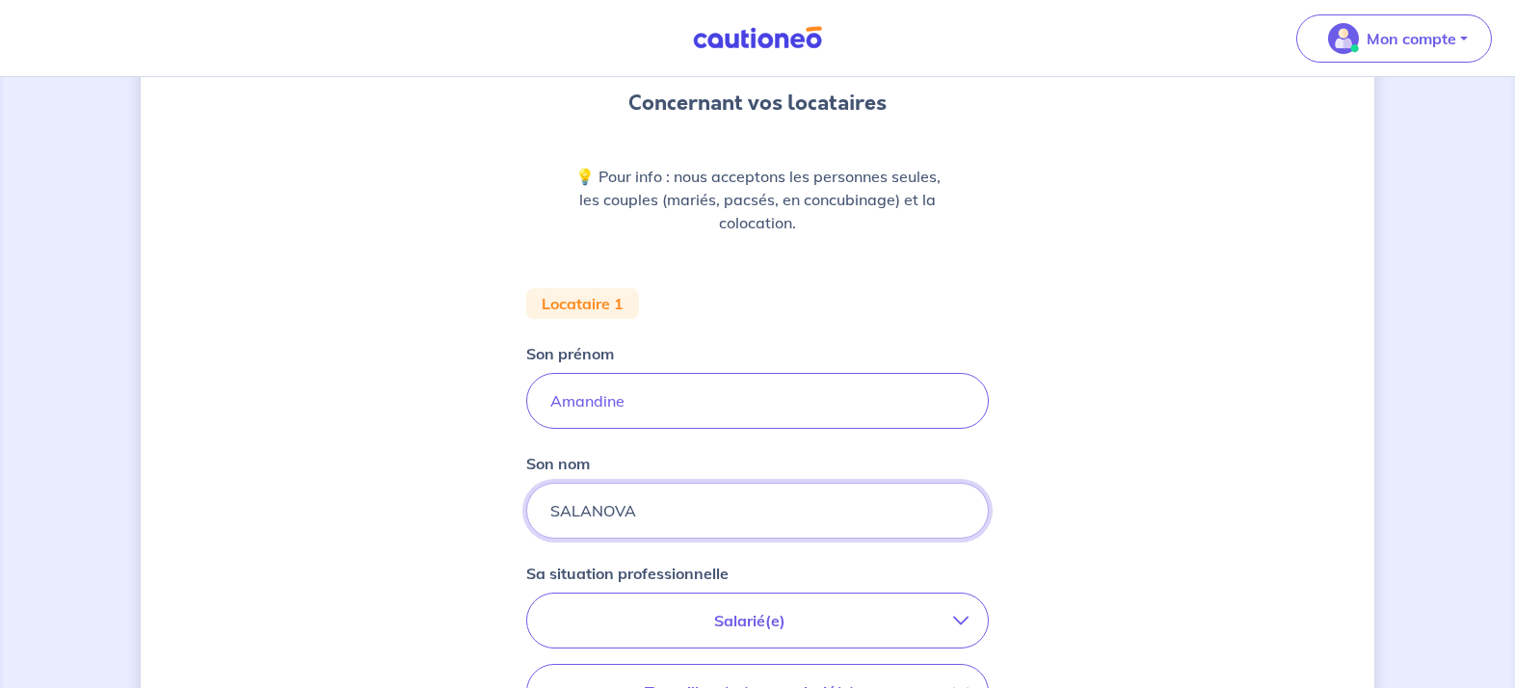
type input "SALANOVA"
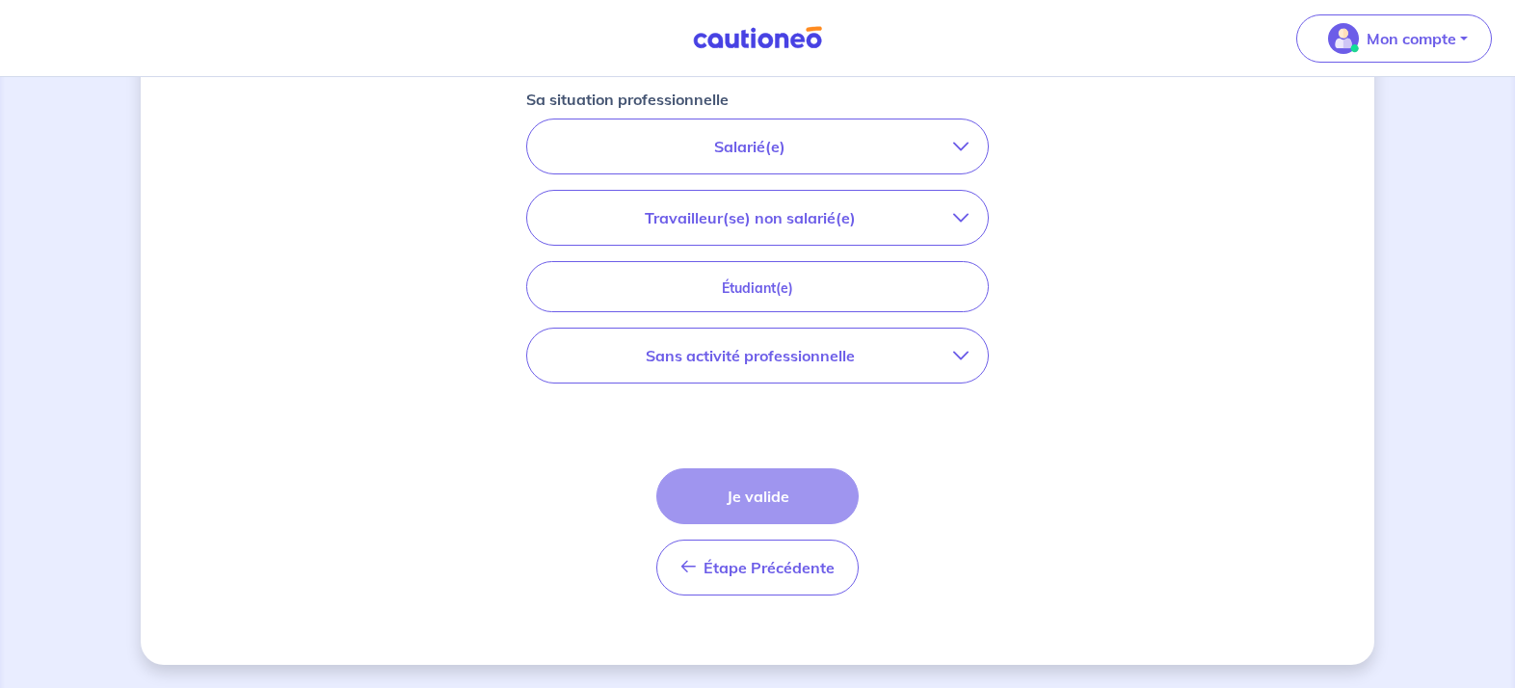
scroll to position [624, 0]
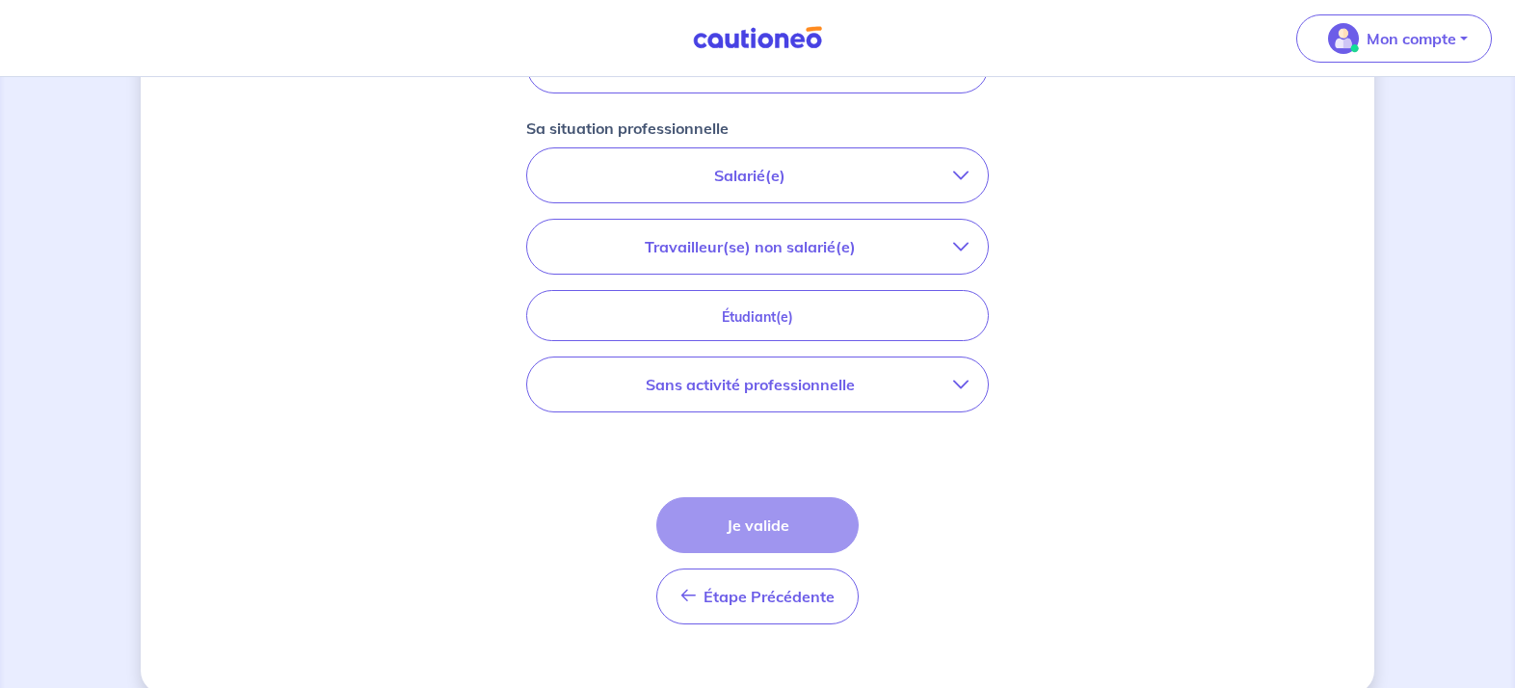
click at [805, 239] on p "Travailleur(se) non salarié(e)" at bounding box center [750, 246] width 407 height 23
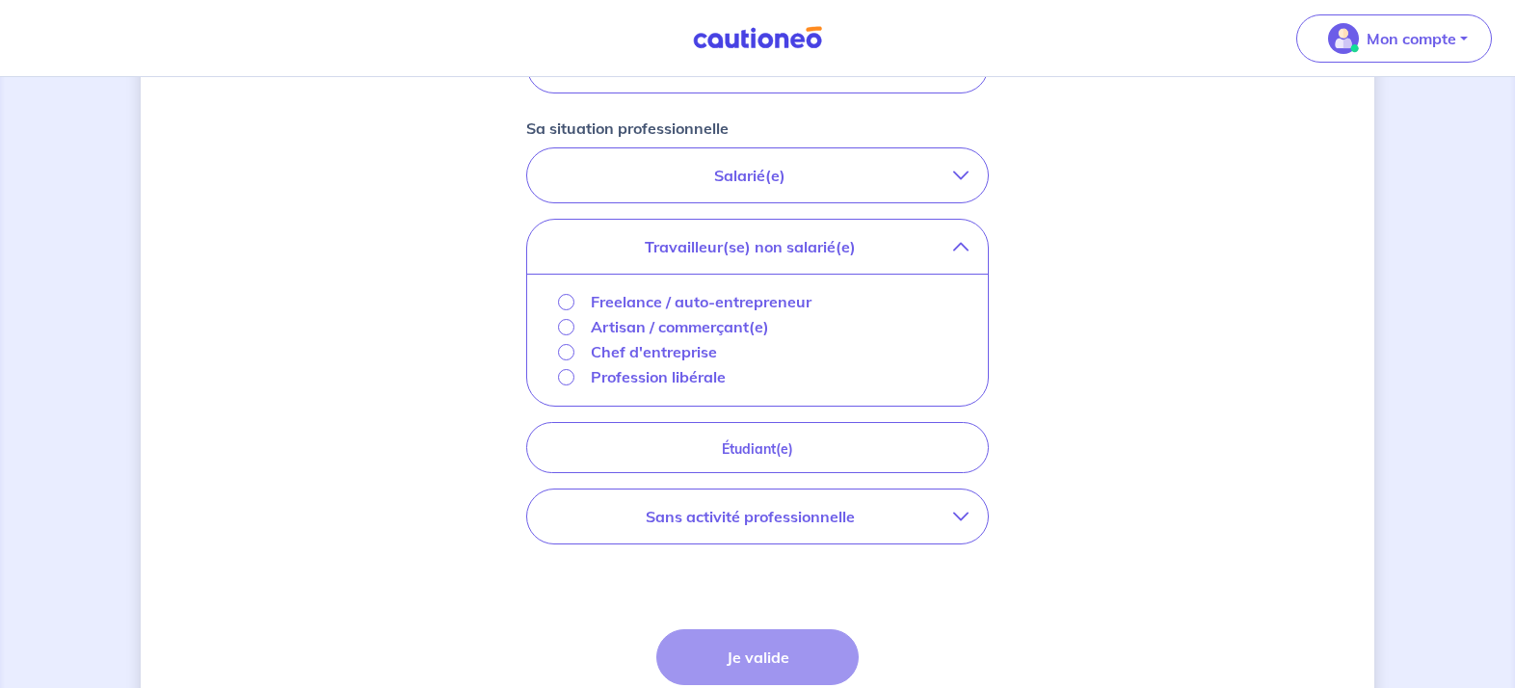
click at [567, 378] on input "Profession libérale" at bounding box center [566, 377] width 16 height 16
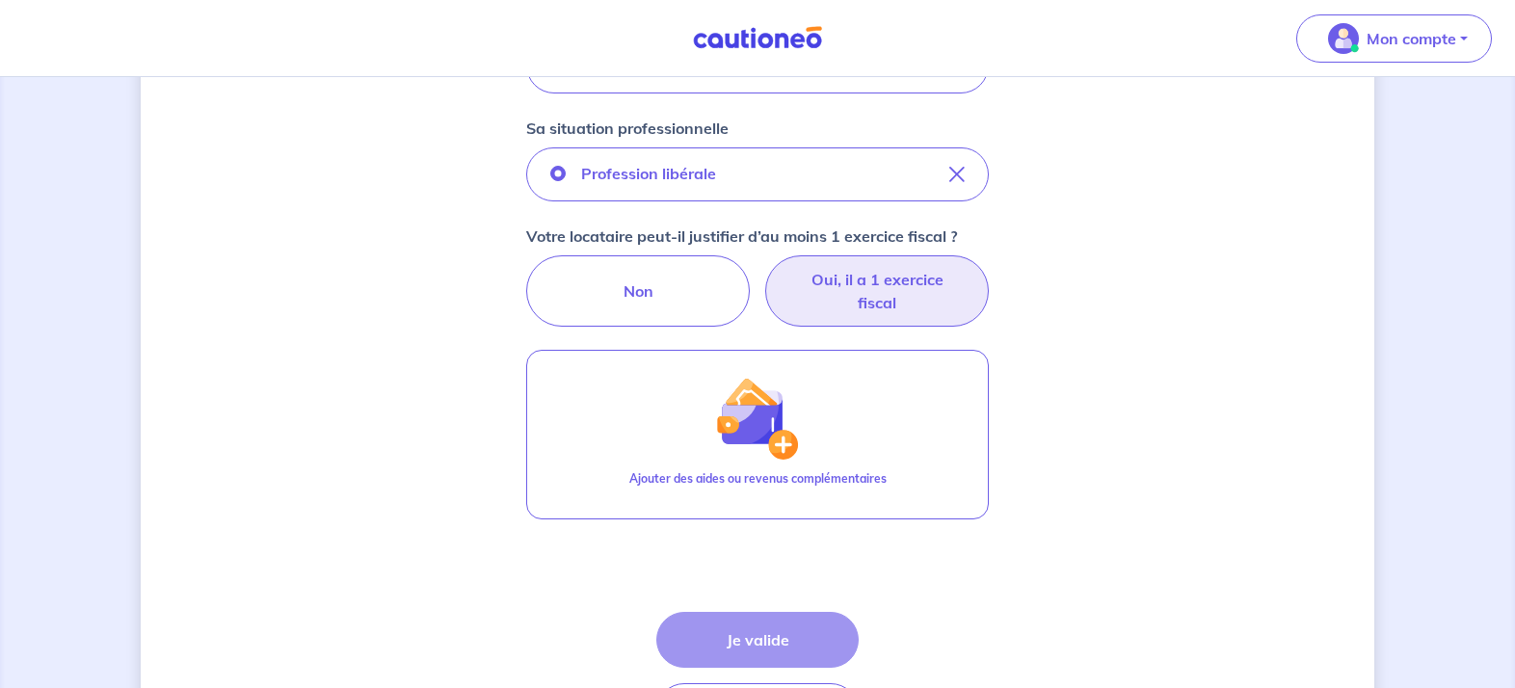
click at [891, 284] on label "Oui, il a 1 exercice fiscal" at bounding box center [877, 290] width 224 height 71
click at [764, 268] on input "Oui, il a 1 exercice fiscal" at bounding box center [758, 261] width 13 height 13
radio input "true"
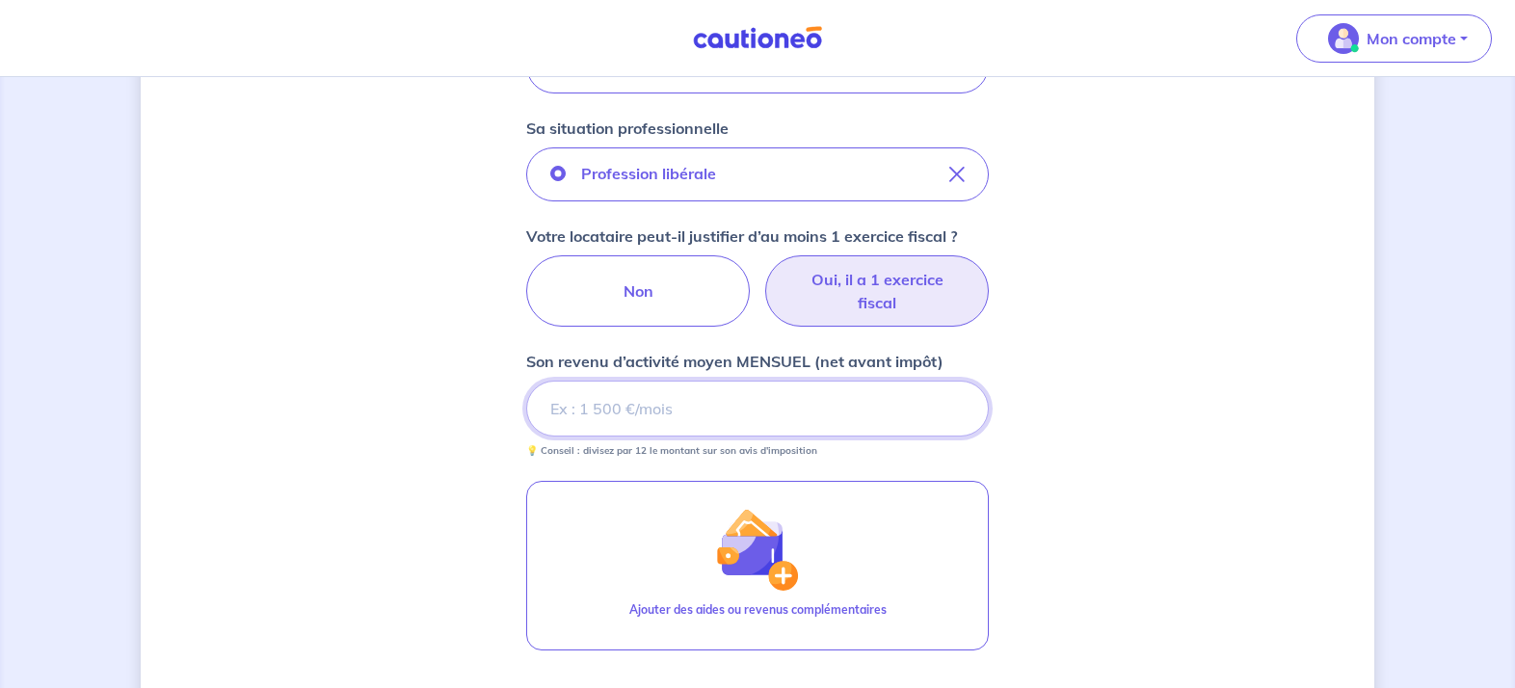
click at [737, 413] on input "Son revenu d’activité moyen MENSUEL (net avant impôt)" at bounding box center [757, 409] width 463 height 56
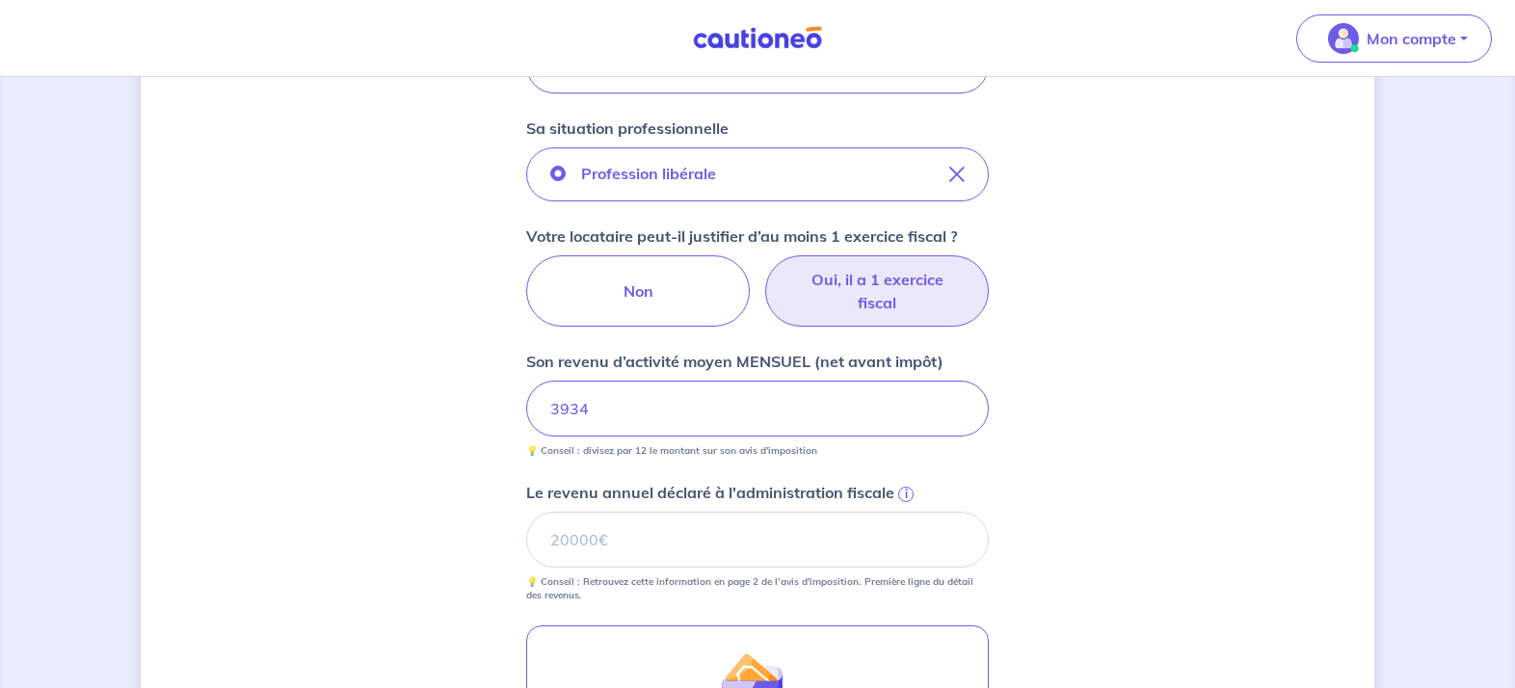
click at [419, 344] on div "Concernant vos locataires 💡 Pour info : nous acceptons les personnes seules, le…" at bounding box center [758, 281] width 1234 height 1608
click at [807, 543] on input "Le revenu annuel déclaré à l'administration fiscale i" at bounding box center [757, 540] width 463 height 56
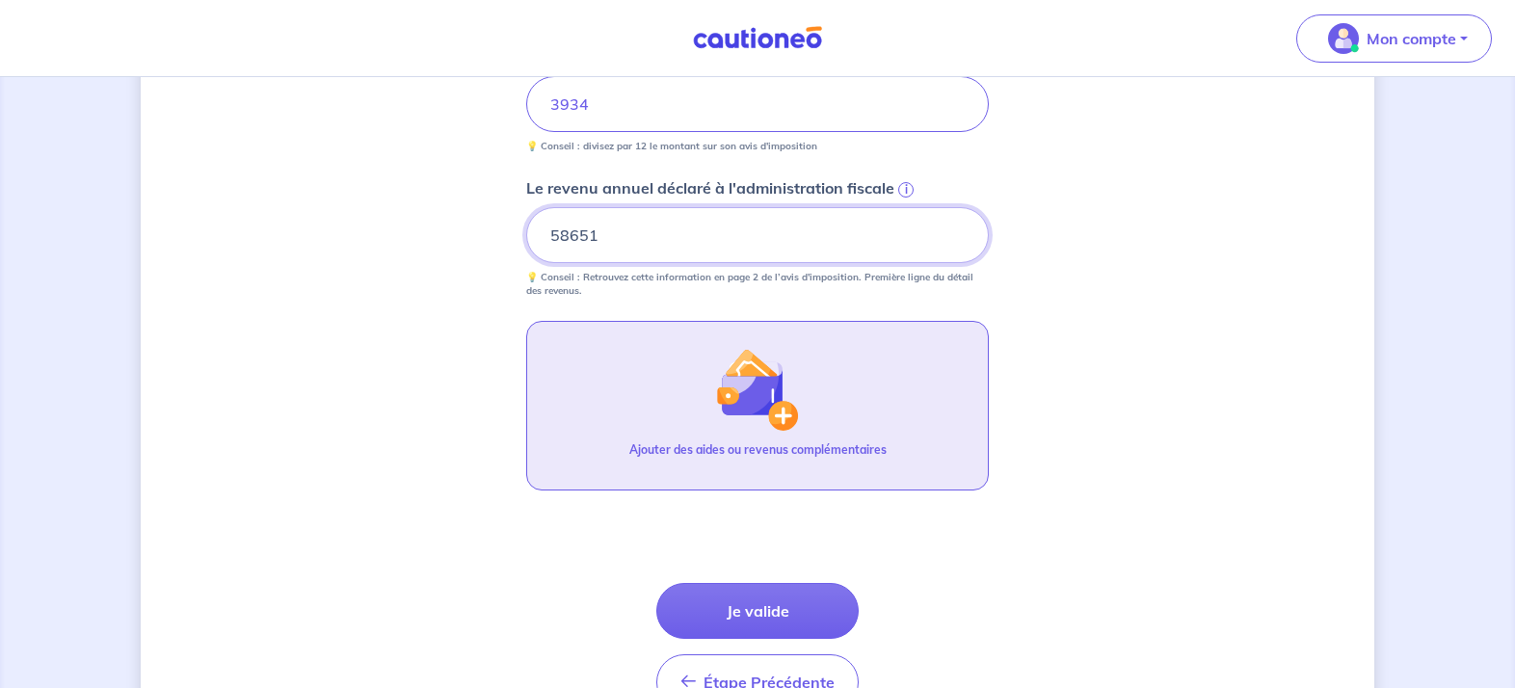
scroll to position [956, 0]
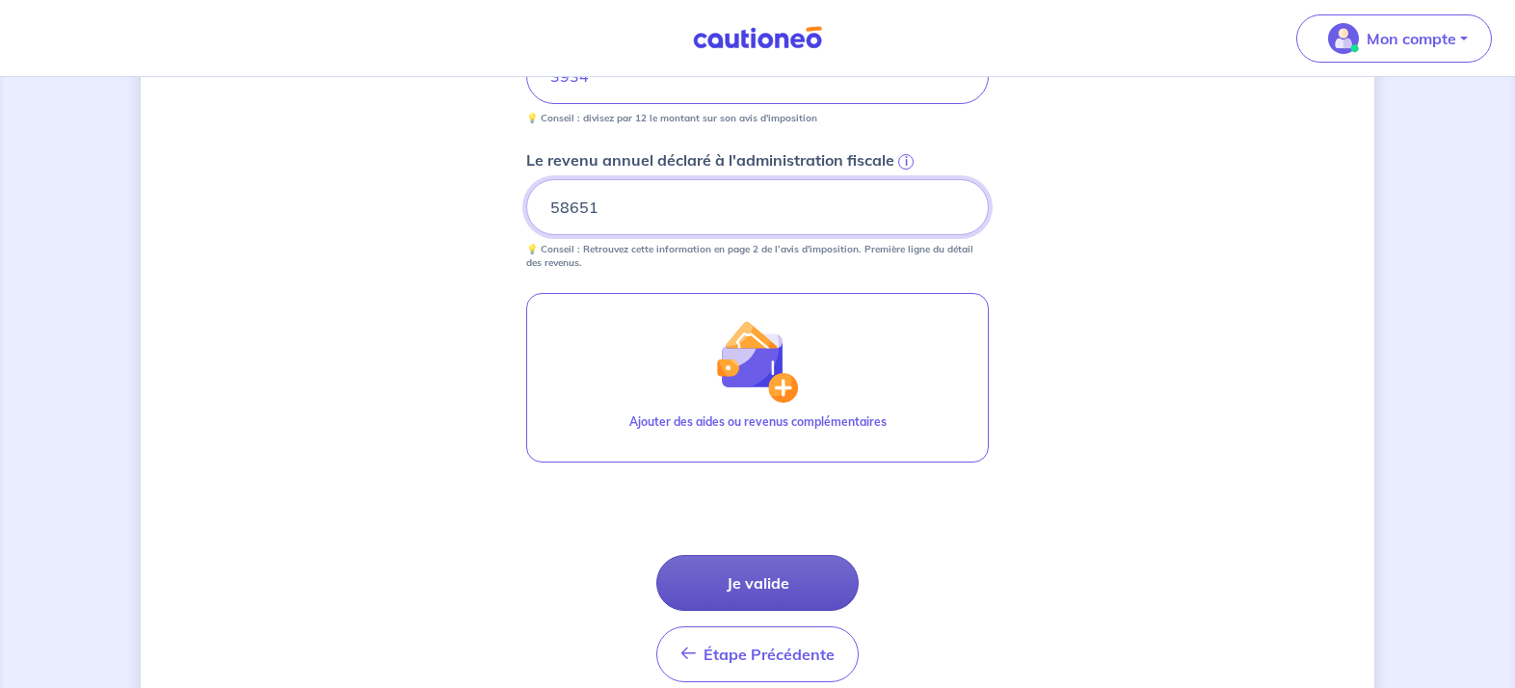
type input "58651"
click at [779, 588] on button "Je valide" at bounding box center [757, 583] width 202 height 56
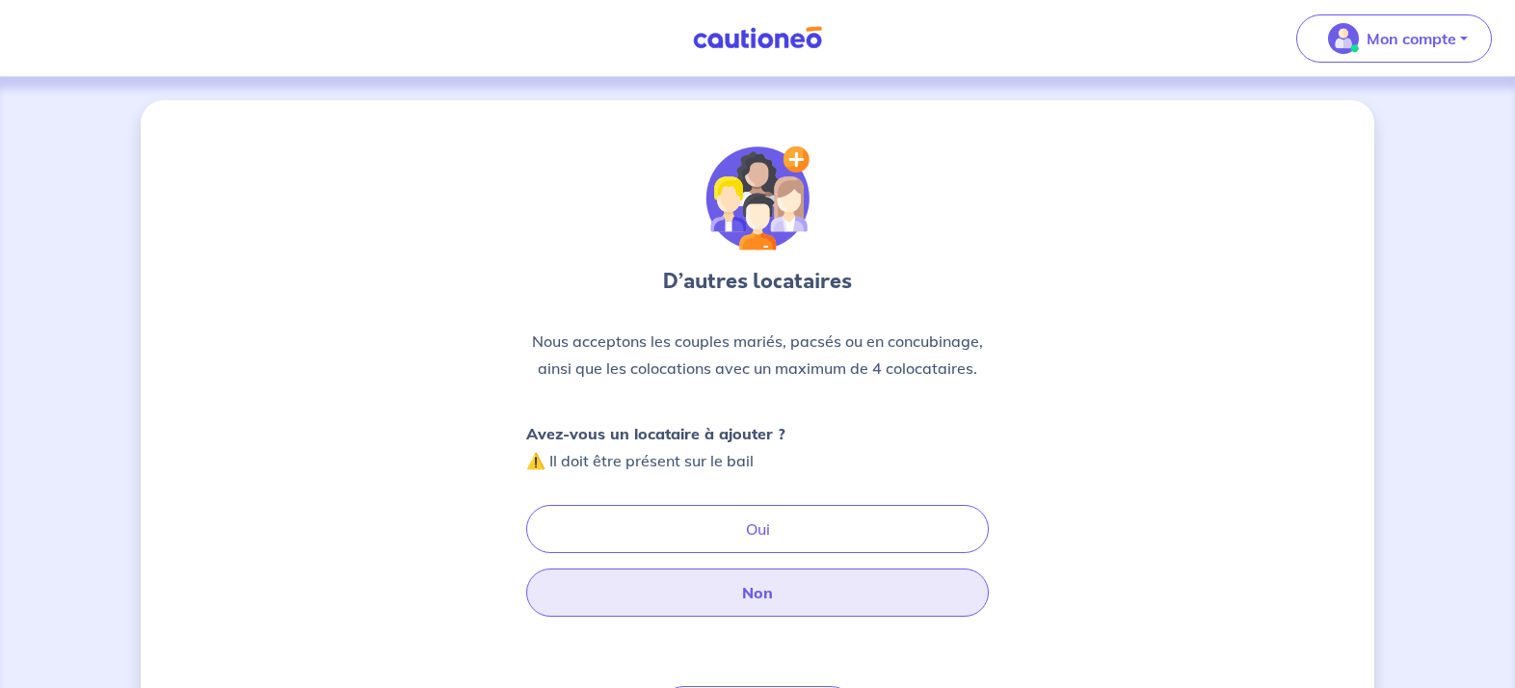
click at [764, 591] on button "Non" at bounding box center [757, 593] width 463 height 48
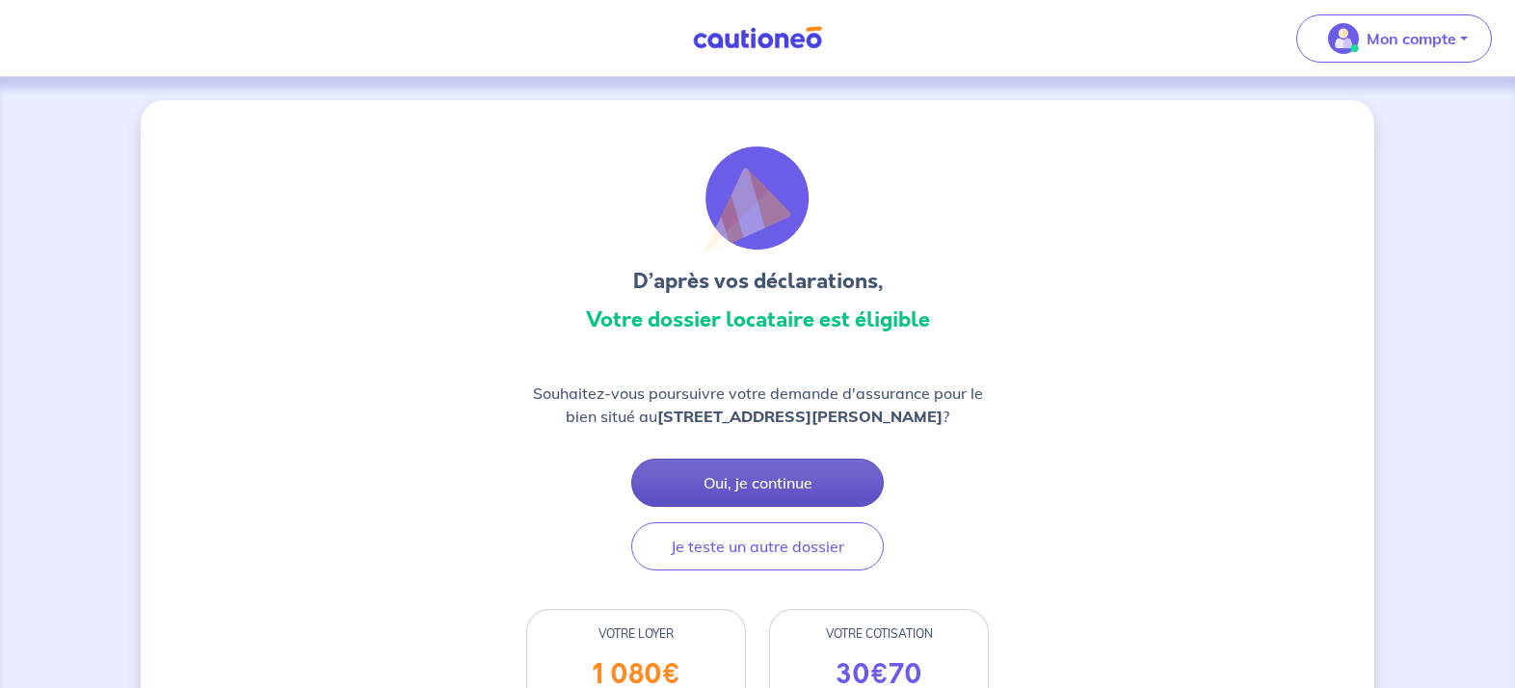
click at [789, 490] on button "Oui, je continue" at bounding box center [757, 483] width 253 height 48
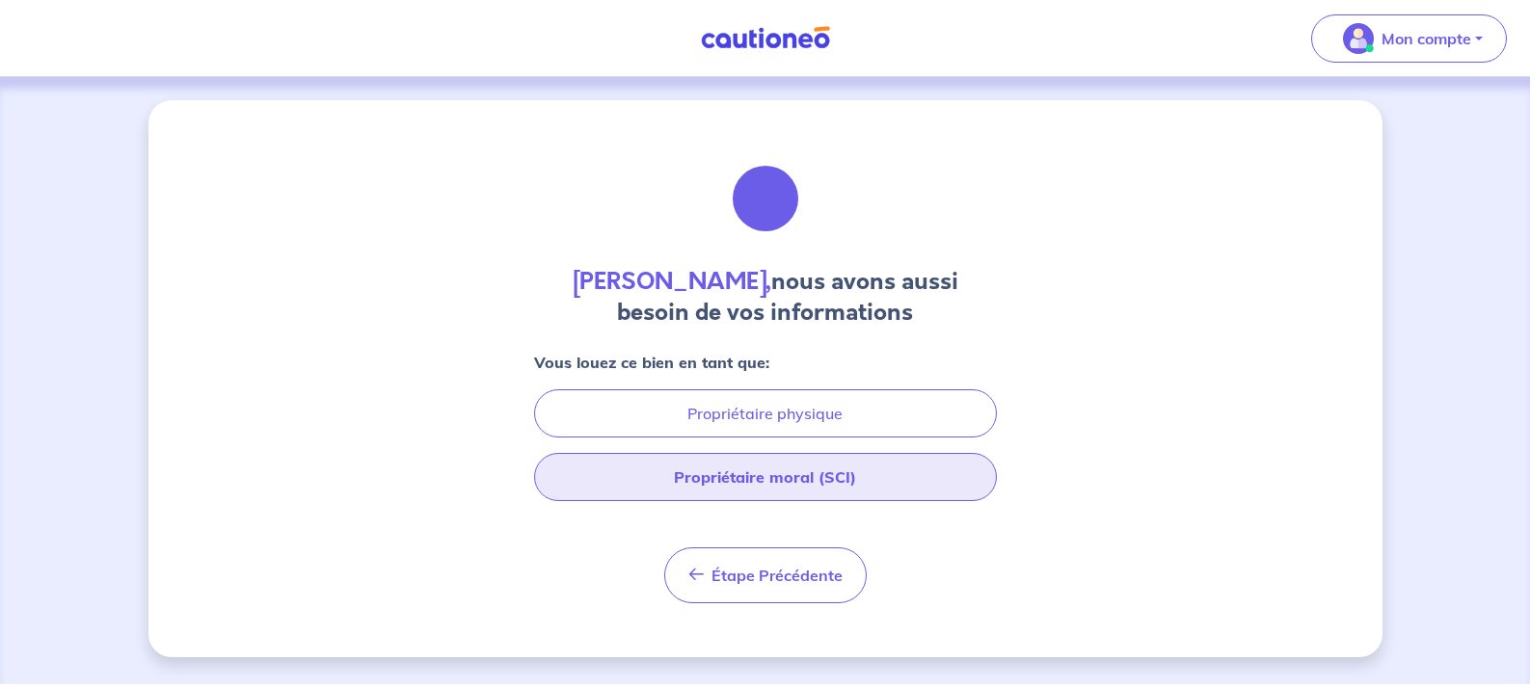
click at [777, 479] on button "Propriétaire moral (SCI)" at bounding box center [765, 477] width 463 height 48
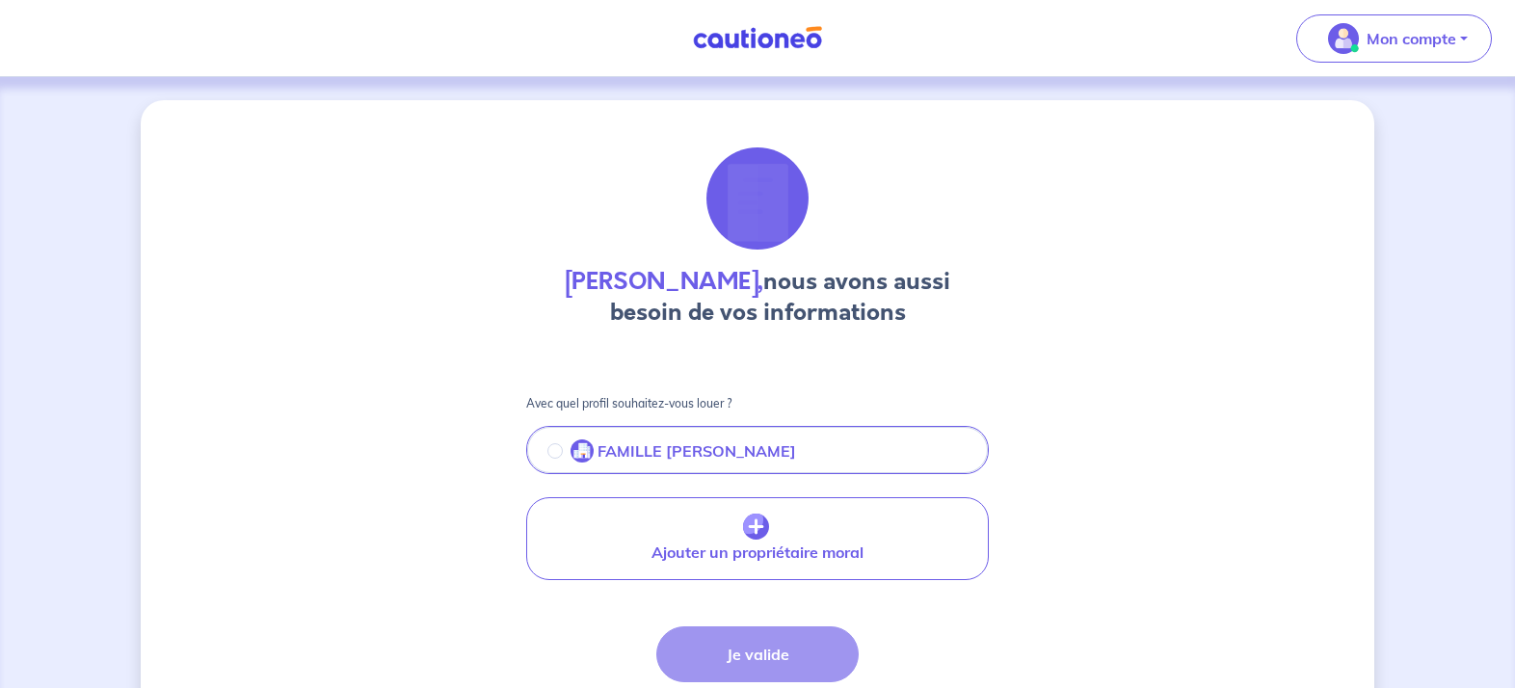
click at [551, 455] on input "radio" at bounding box center [555, 450] width 15 height 15
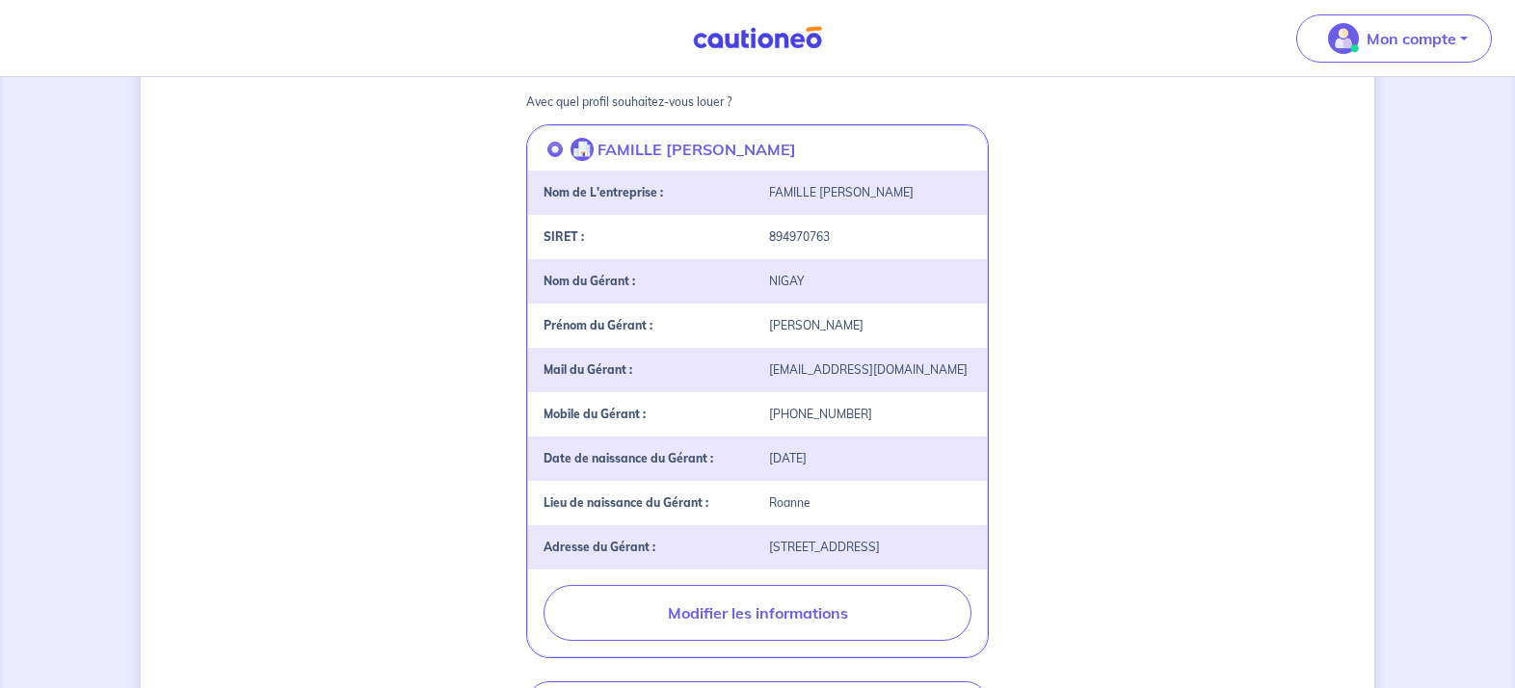
scroll to position [543, 0]
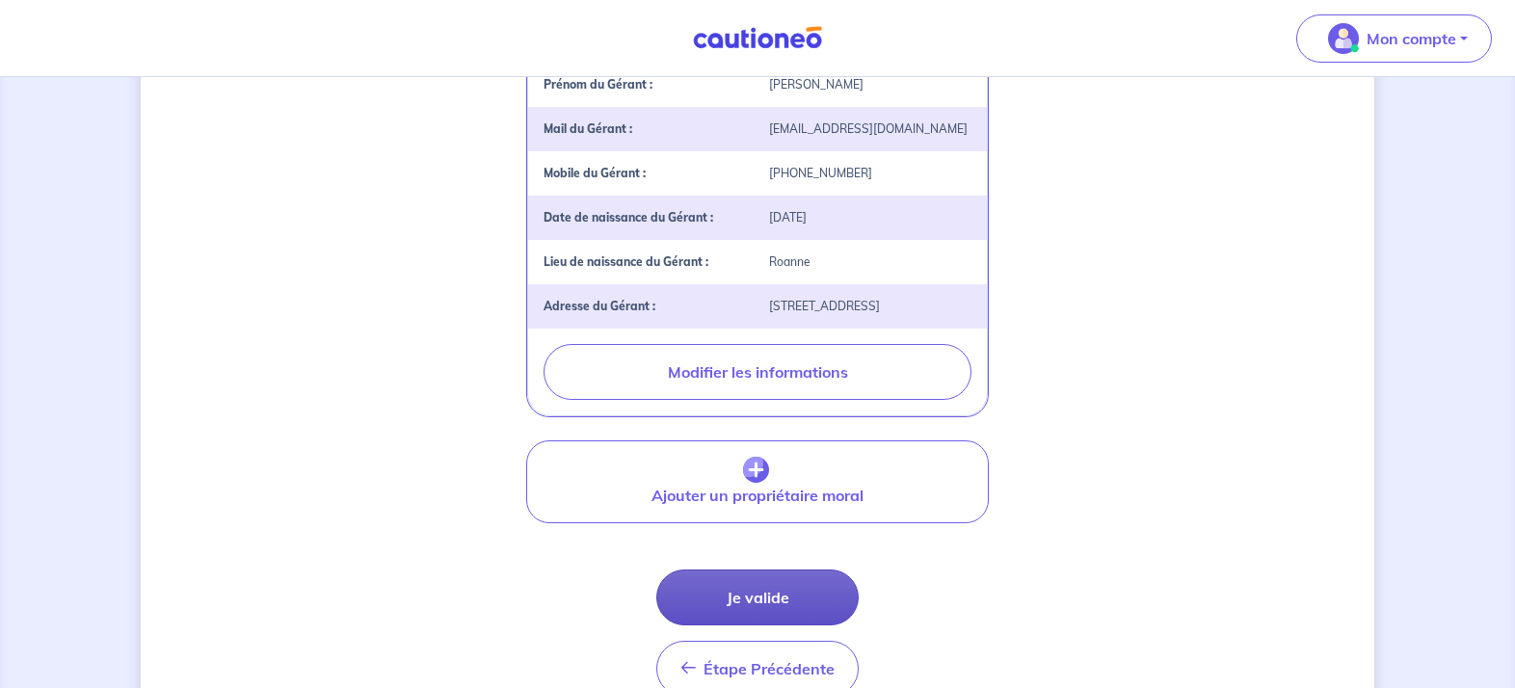
click at [756, 611] on button "Je valide" at bounding box center [757, 598] width 202 height 56
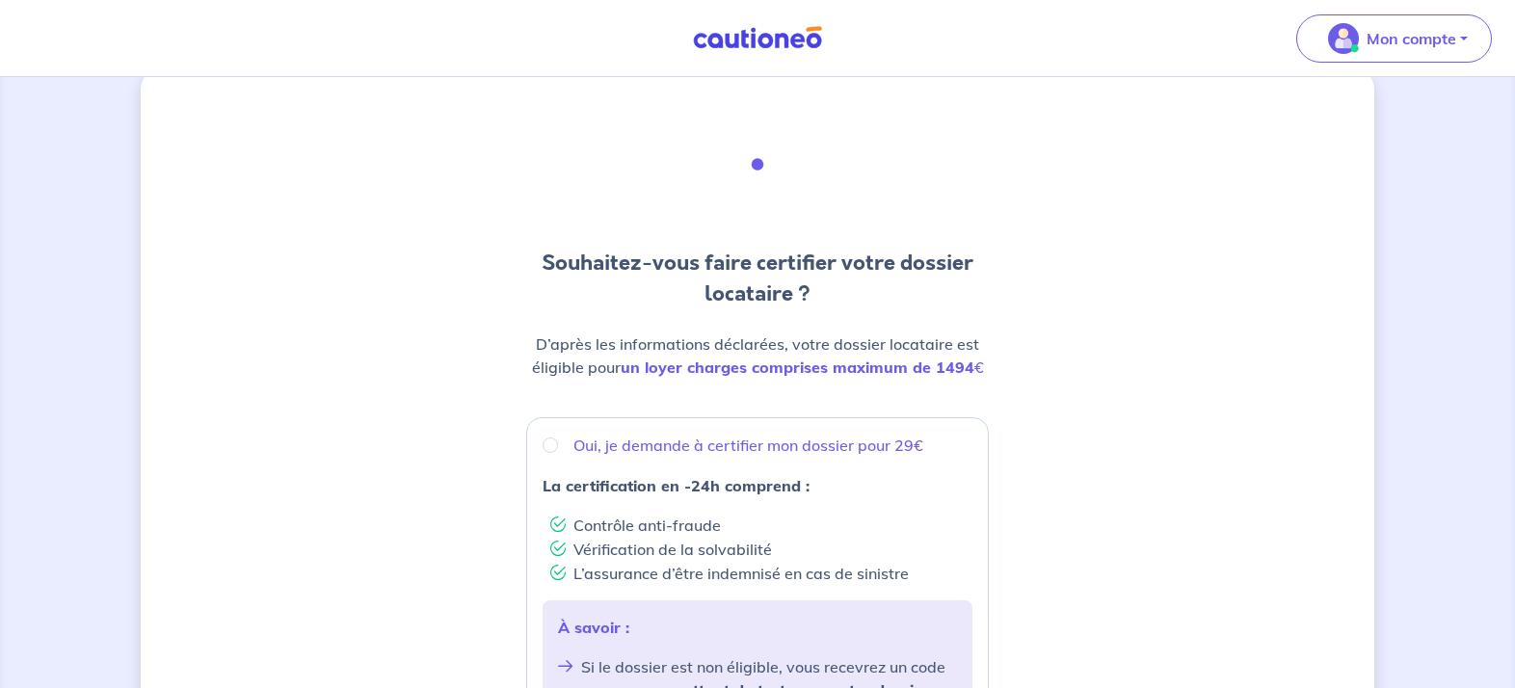
scroll to position [97, 0]
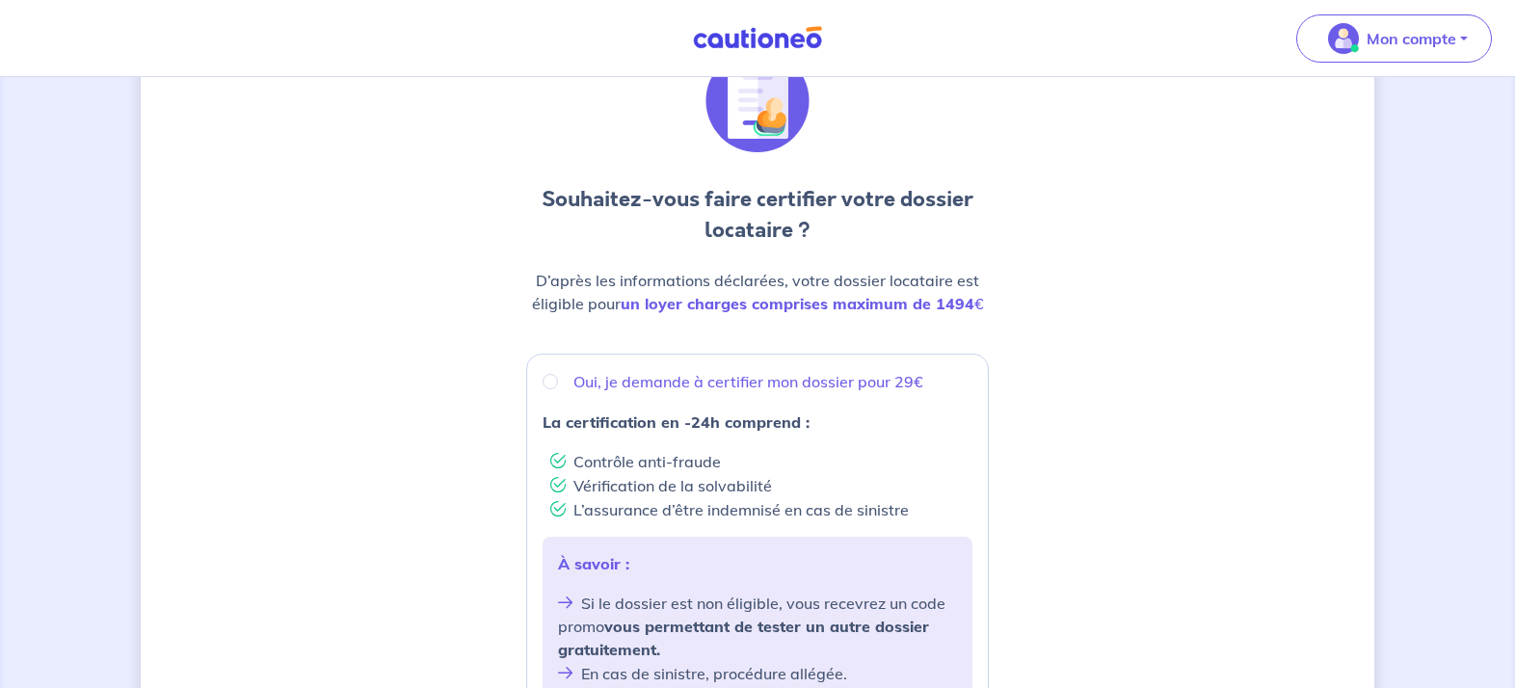
click at [552, 383] on input "Oui, je demande à certifier mon dossier pour 29€" at bounding box center [550, 381] width 15 height 15
radio input "true"
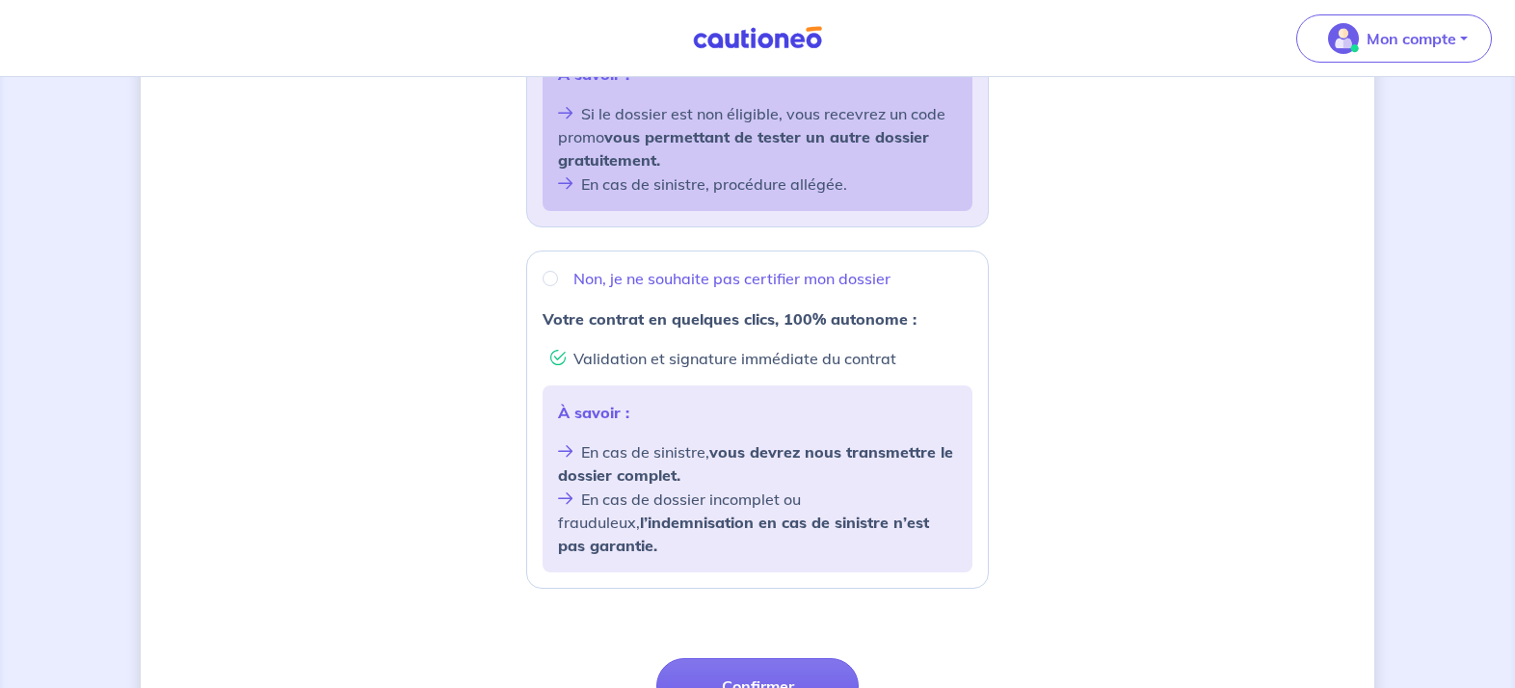
scroll to position [754, 0]
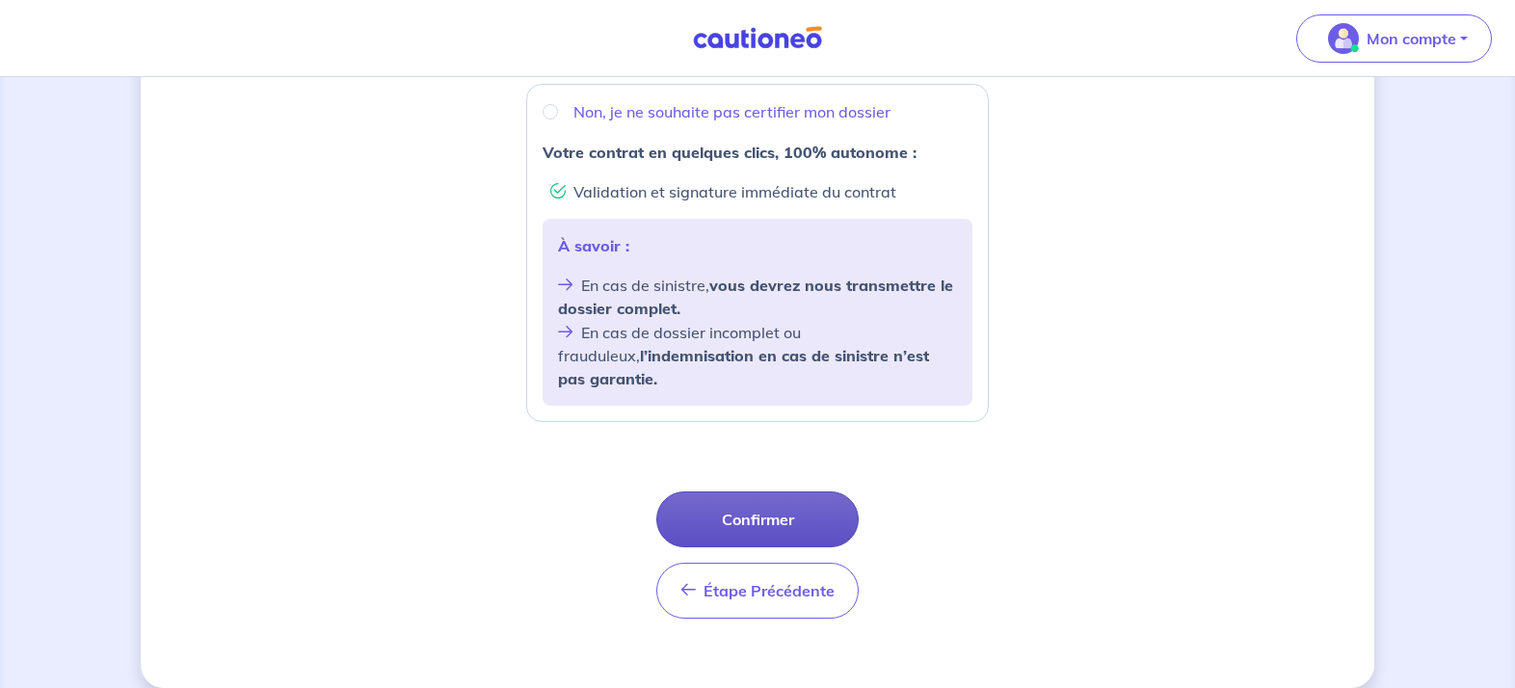
click at [762, 496] on button "Confirmer" at bounding box center [757, 520] width 202 height 56
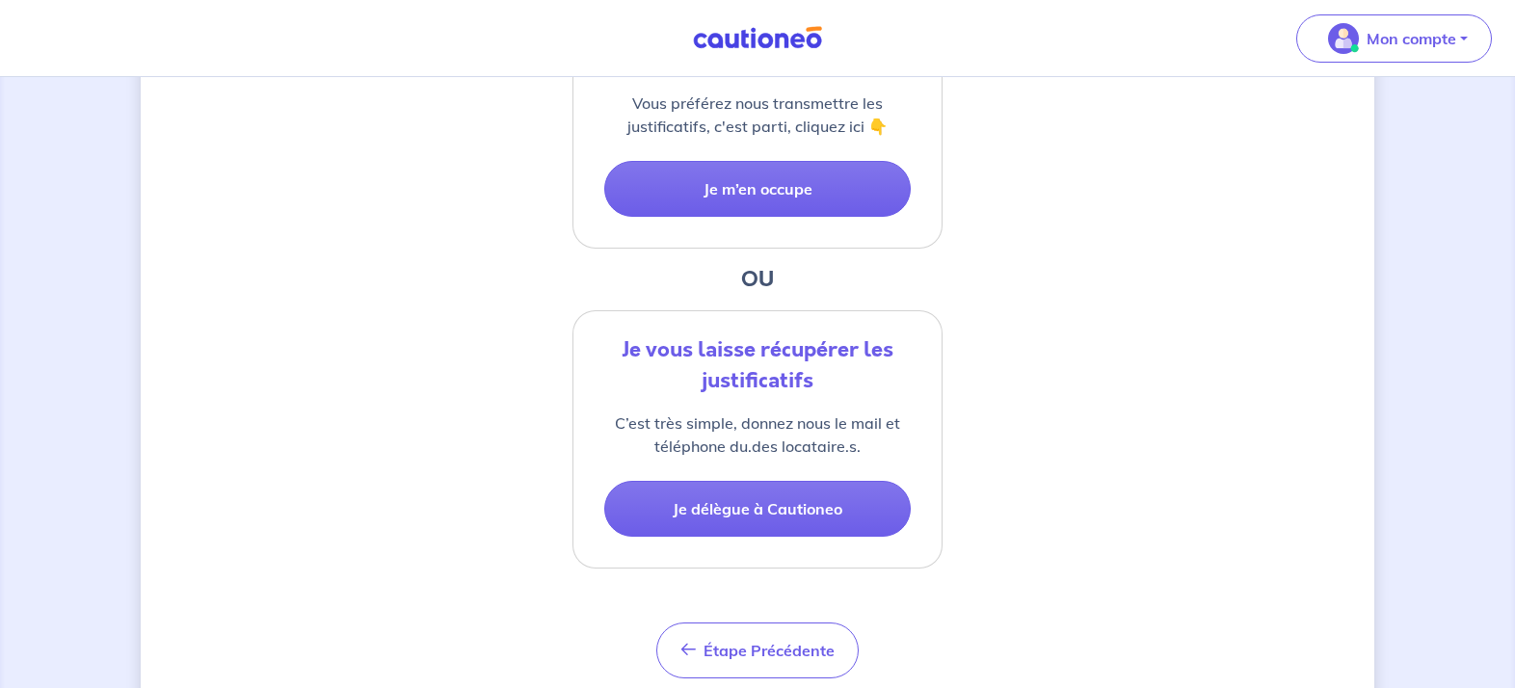
scroll to position [617, 0]
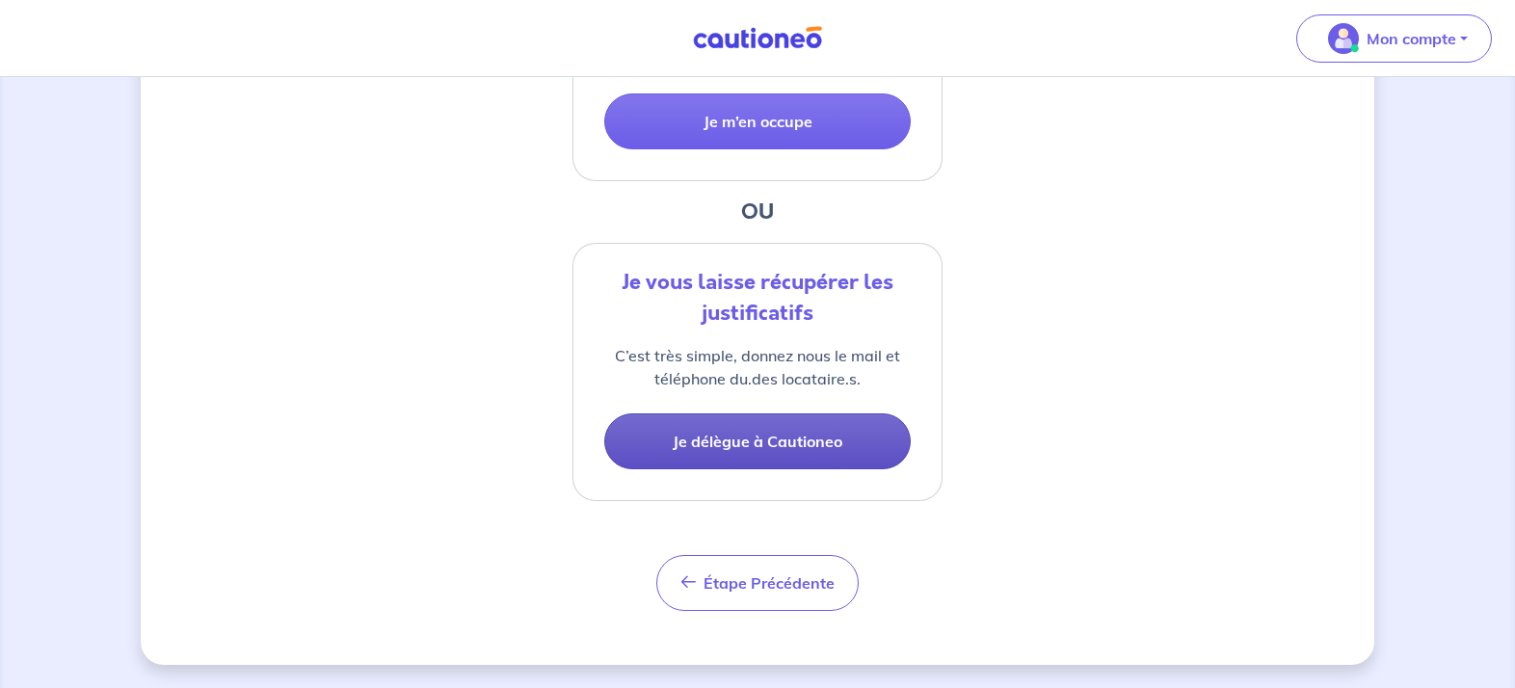
click at [768, 442] on button "Je délègue à Cautioneo" at bounding box center [757, 442] width 307 height 56
select select "FR"
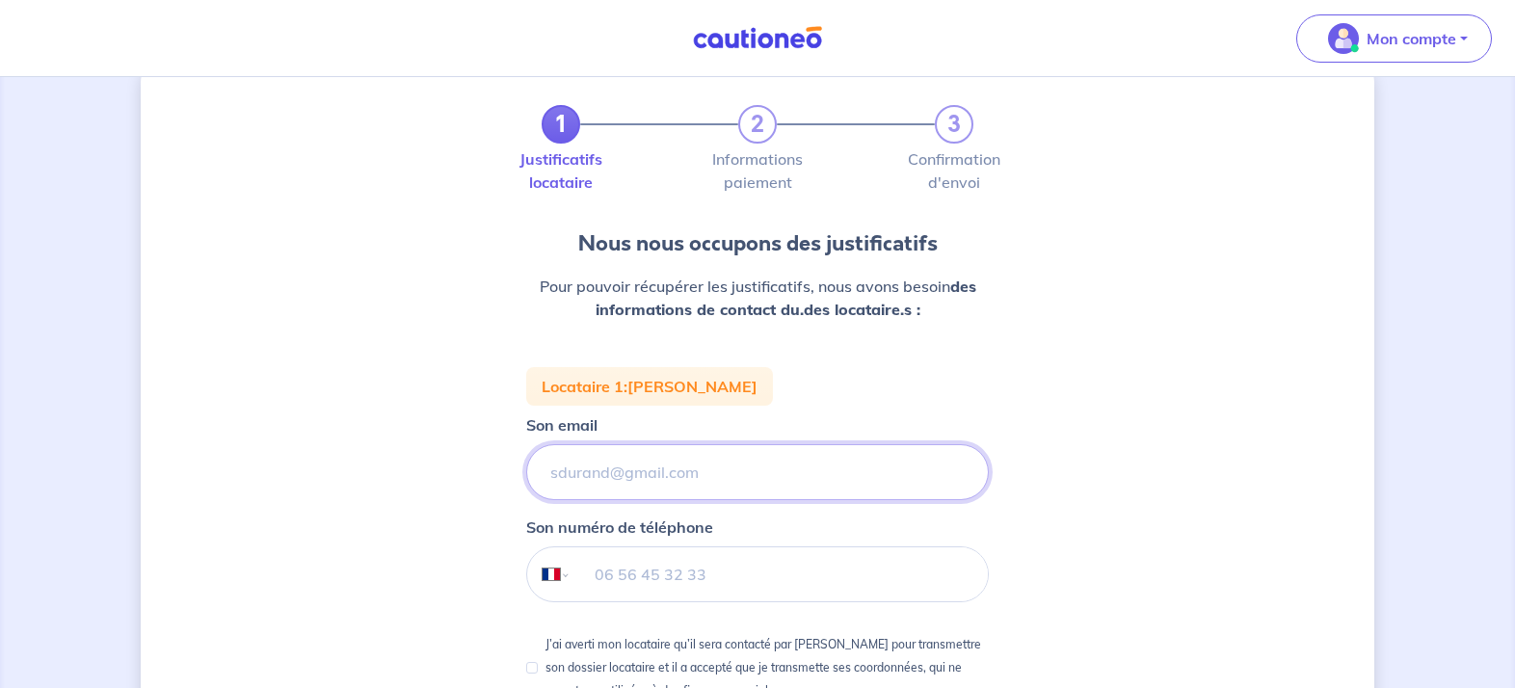
scroll to position [324, 0]
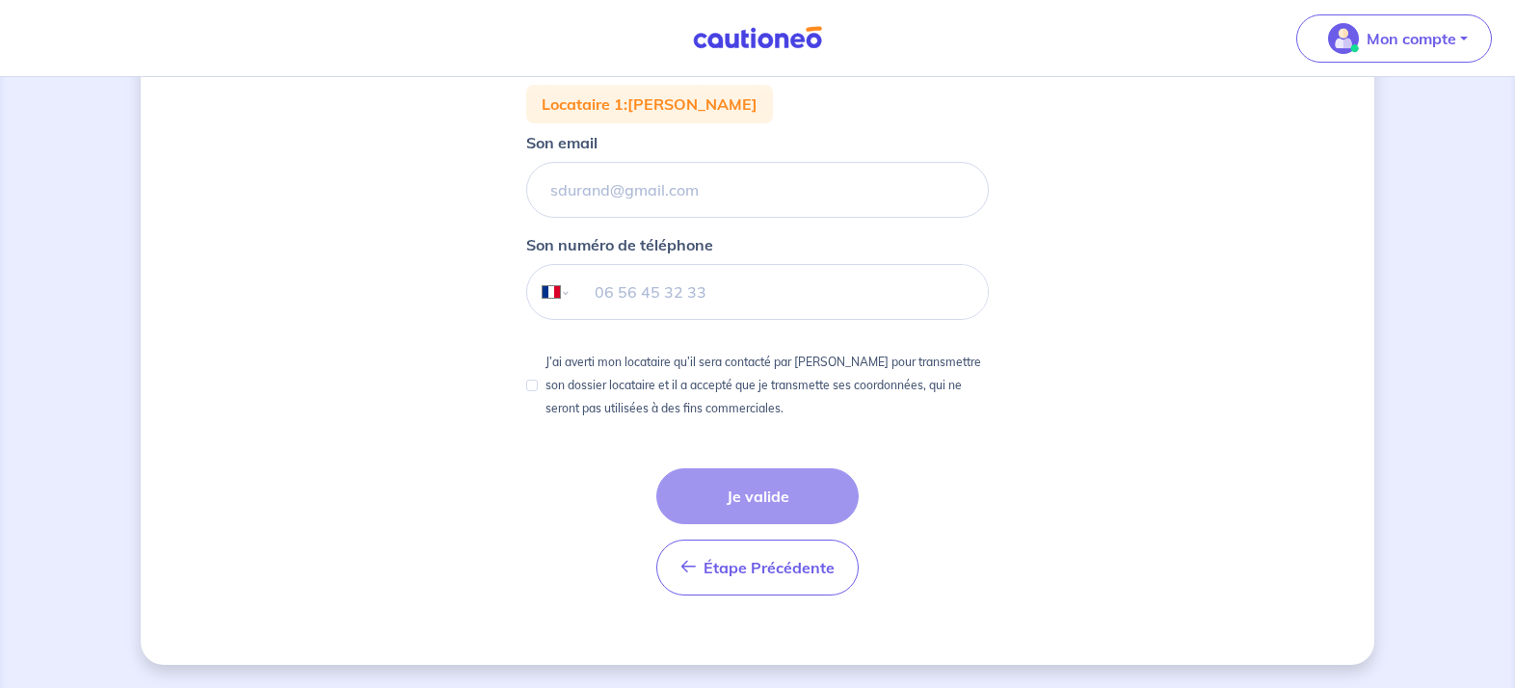
click at [533, 388] on input "J’ai averti mon locataire qu’il sera contacté par Cautioneo pour transmettre so…" at bounding box center [532, 386] width 12 height 12
checkbox input "true"
click at [672, 195] on input "Son email" at bounding box center [757, 190] width 463 height 56
click at [637, 190] on input "amandine-slanova" at bounding box center [757, 190] width 463 height 56
click at [730, 190] on input "amandine-salanova" at bounding box center [757, 190] width 463 height 56
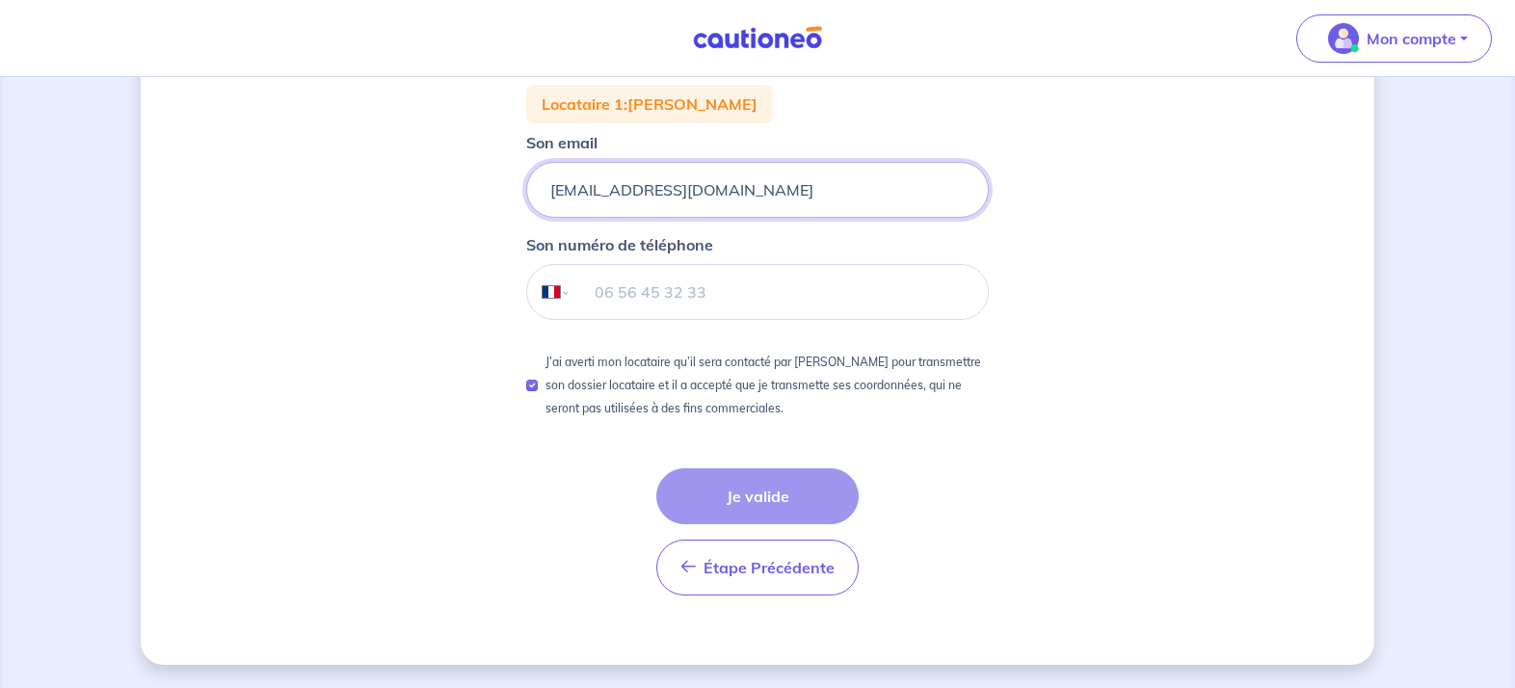
type input "amandine-salanova@hotmail.fr"
click at [667, 290] on input "tel" at bounding box center [780, 292] width 416 height 54
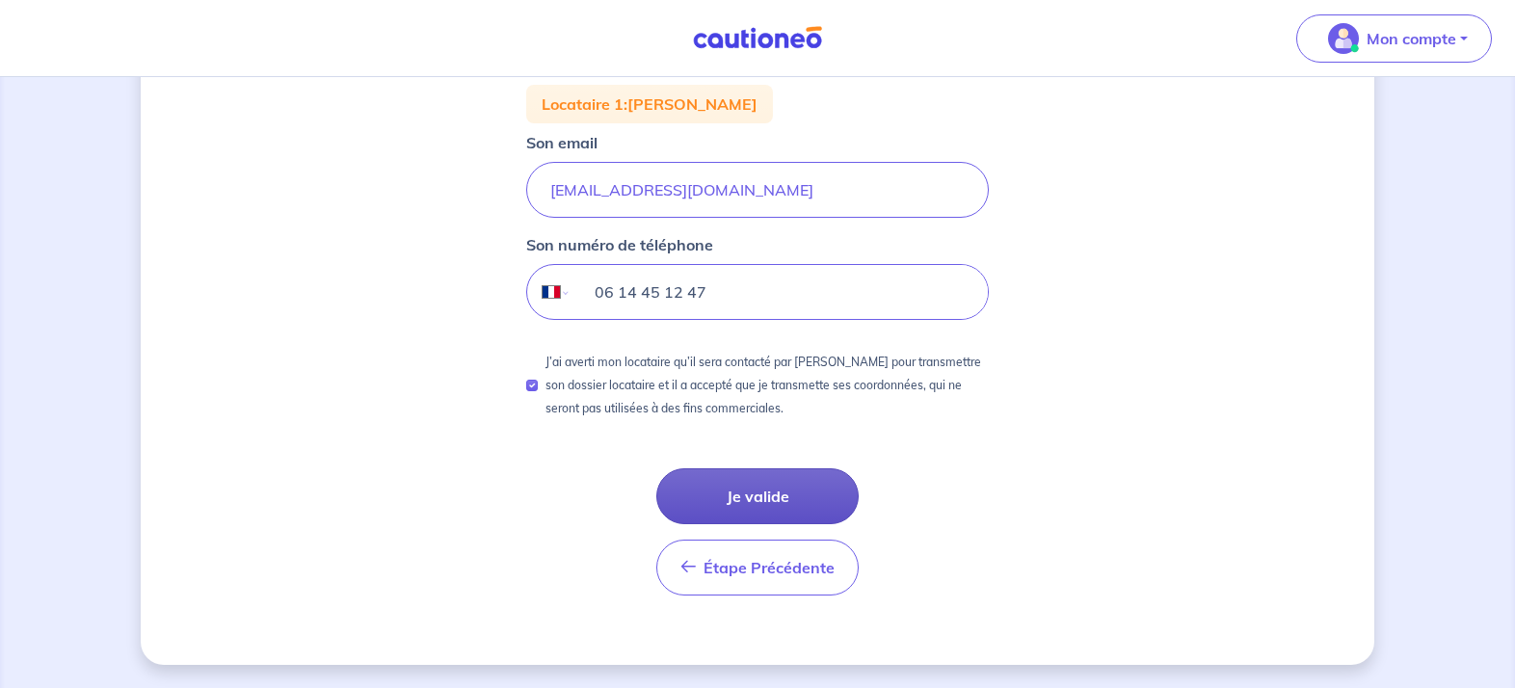
type input "06 14 45 12 47"
click at [793, 503] on button "Je valide" at bounding box center [757, 496] width 202 height 56
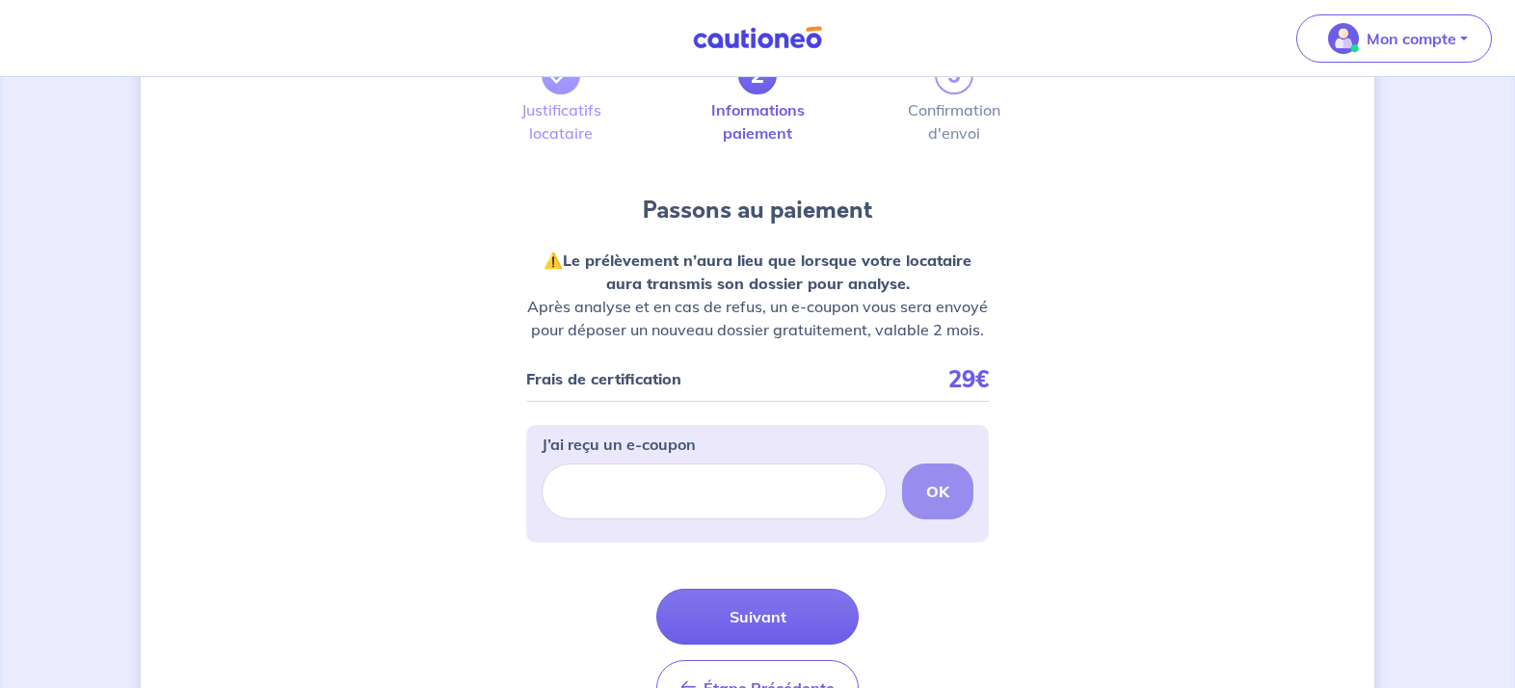
scroll to position [227, 0]
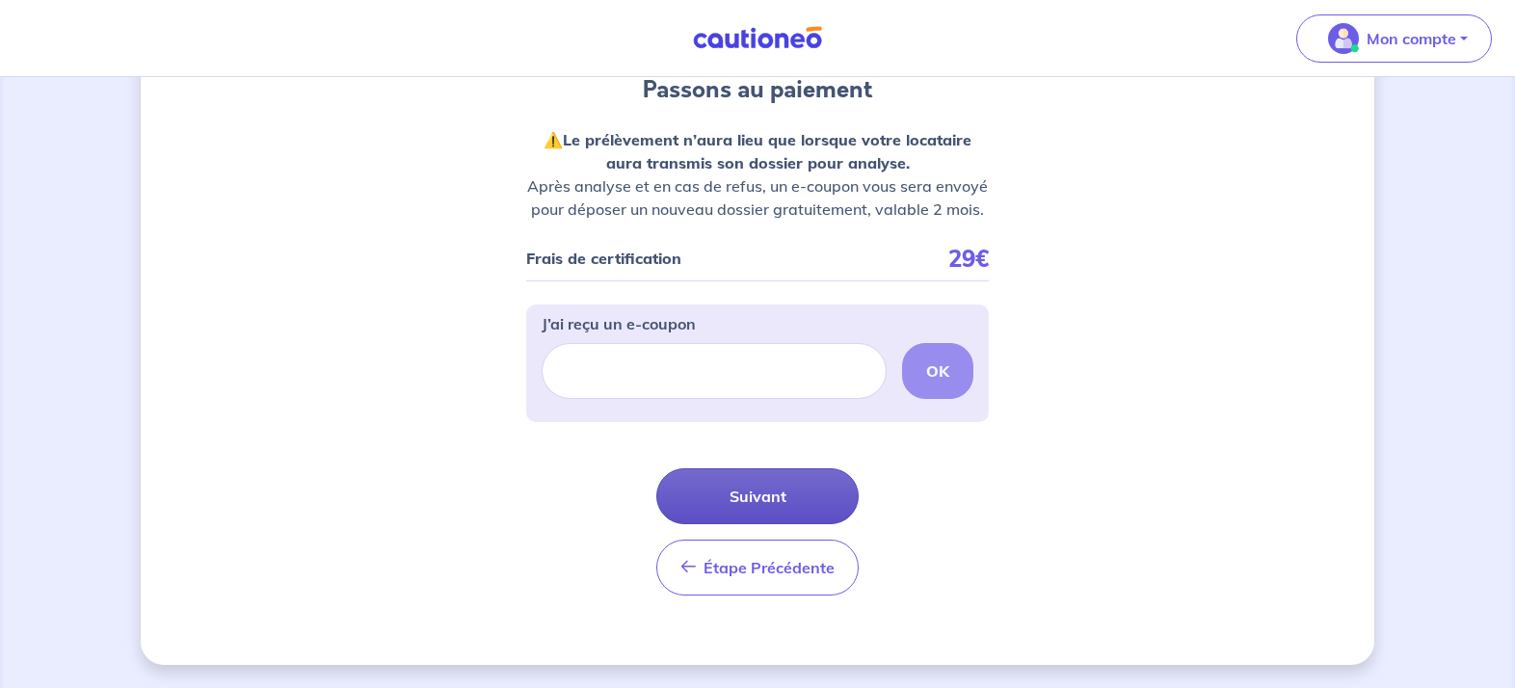
click at [776, 496] on button "Suivant" at bounding box center [757, 496] width 202 height 56
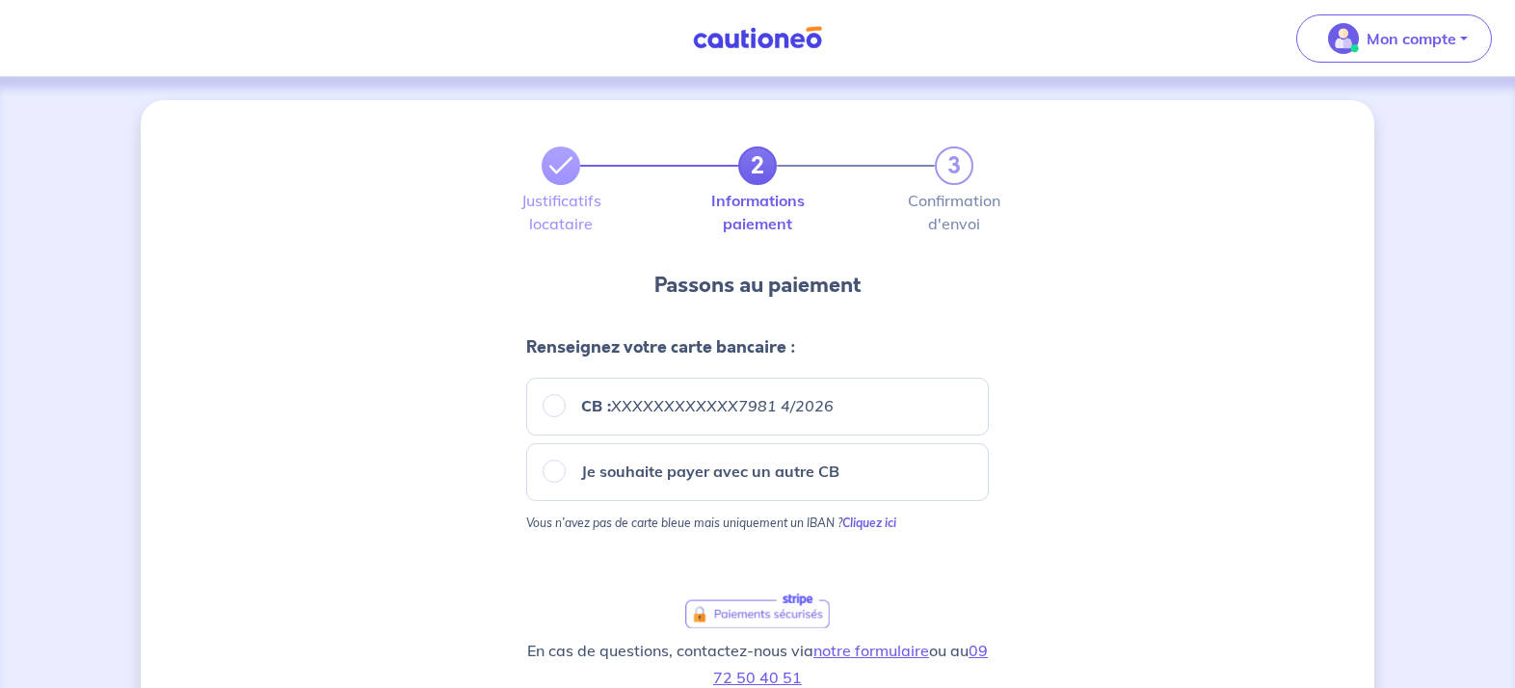
click at [558, 408] on input "CB : XXXXXXXXXXXX7981 4/2026" at bounding box center [554, 405] width 23 height 23
radio input "true"
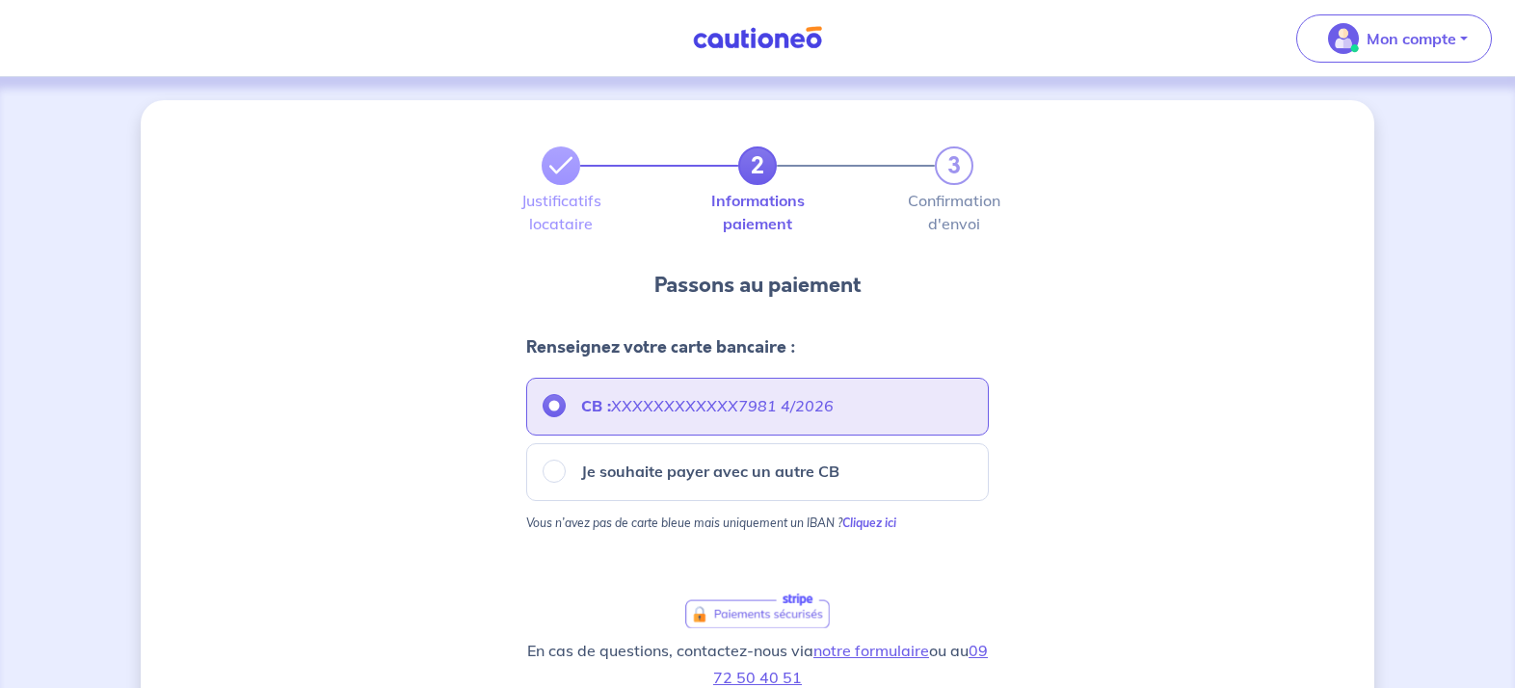
click at [559, 470] on input "Je souhaite payer avec un autre CB" at bounding box center [554, 471] width 23 height 23
radio input "true"
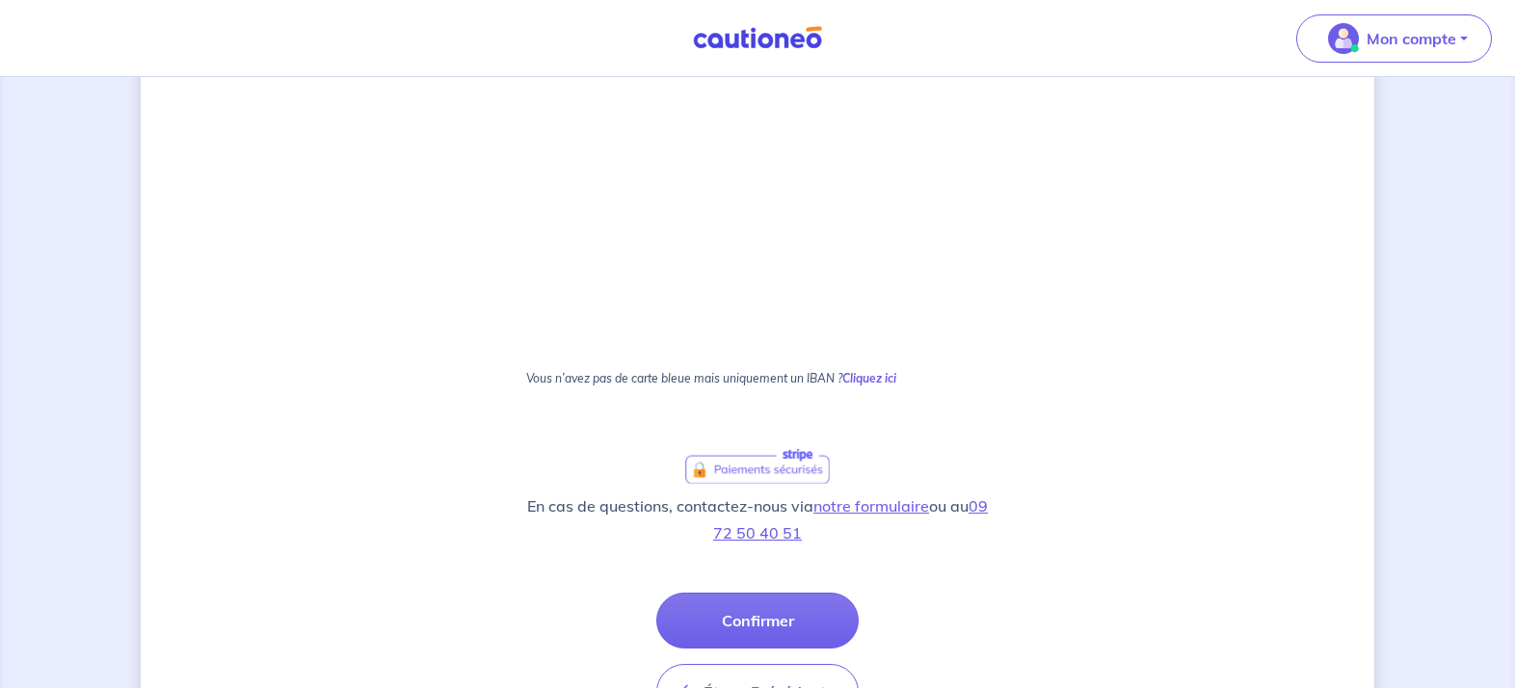
scroll to position [1258, 0]
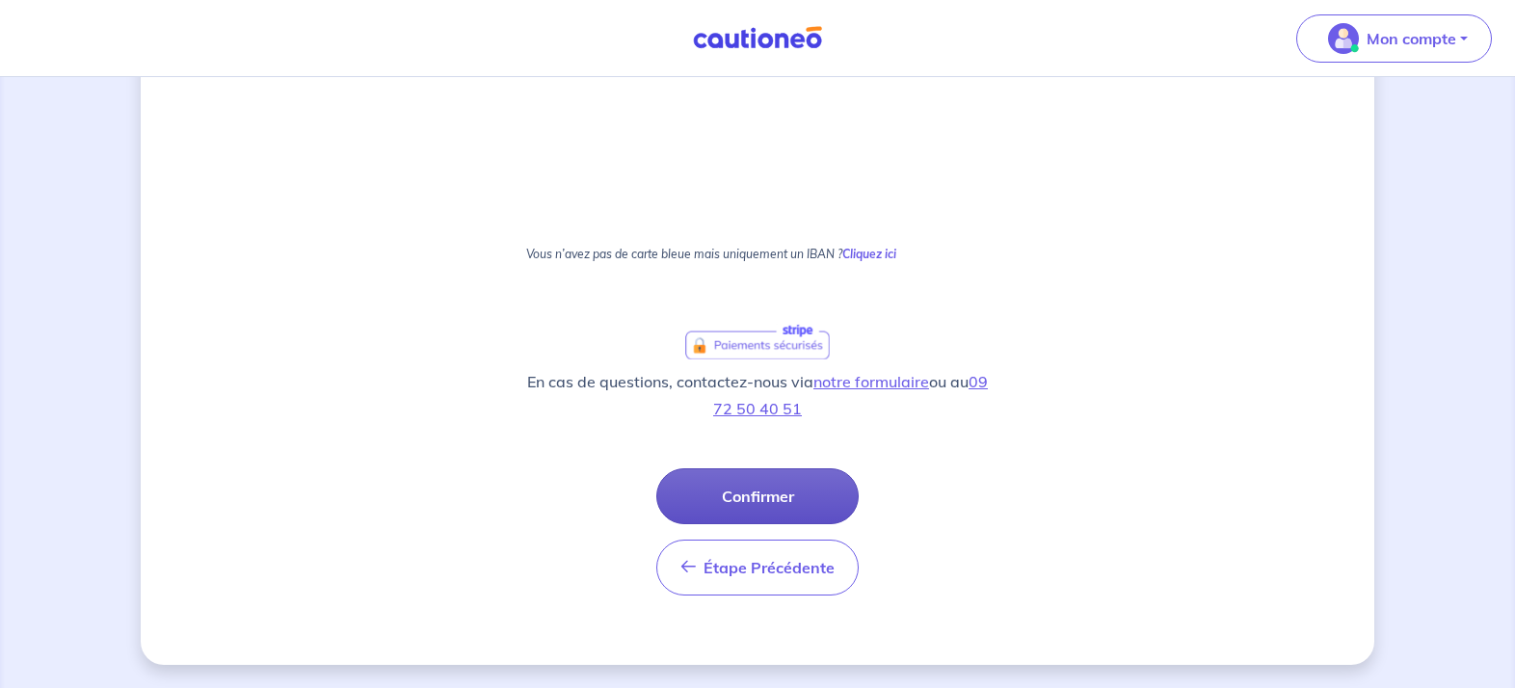
click at [772, 496] on button "Confirmer" at bounding box center [757, 496] width 202 height 56
